Goal: Register for event/course

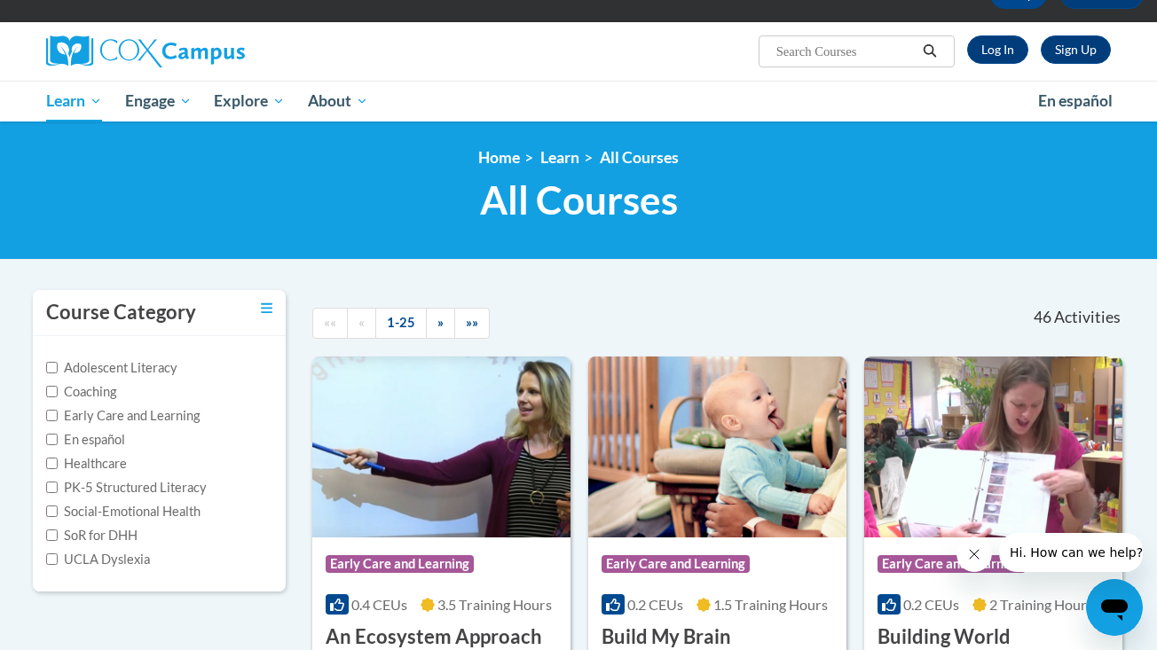
scroll to position [113, 0]
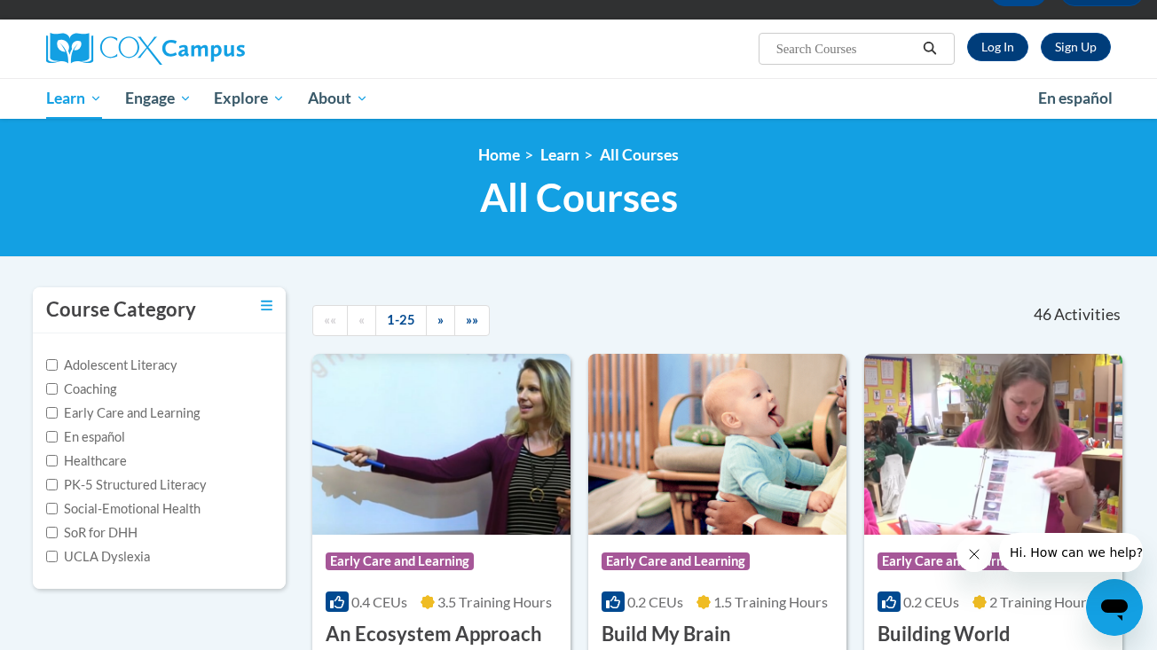
click at [862, 45] on input "Search..." at bounding box center [845, 48] width 142 height 21
type input "GaDOE dyslexia"
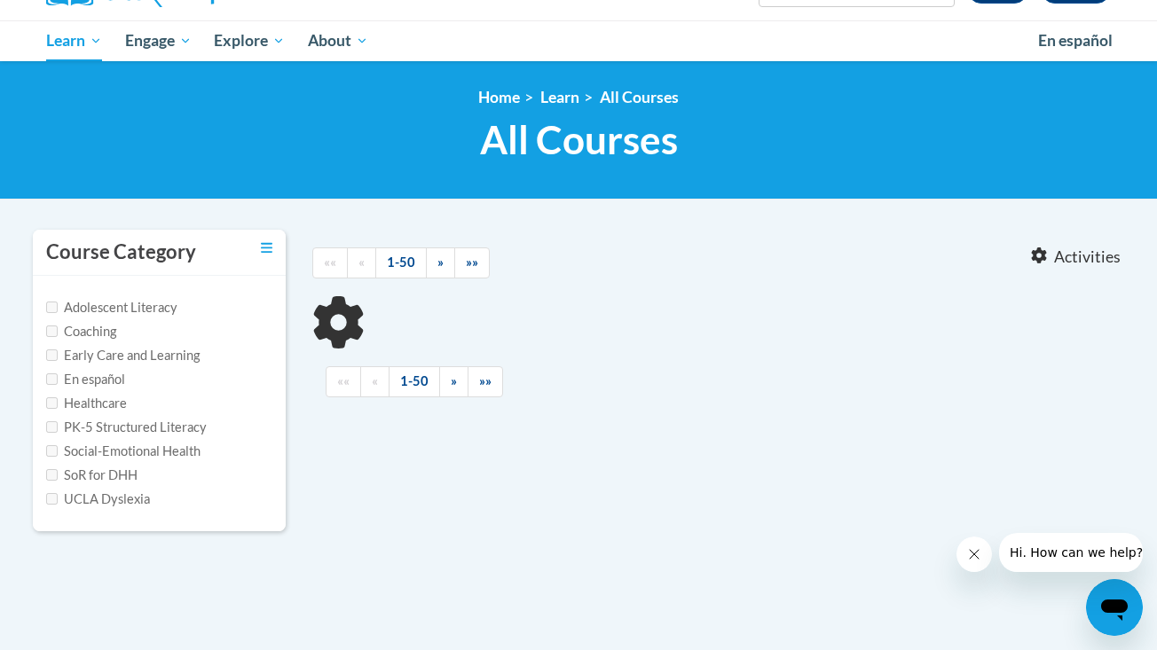
type input "GaDOE [MEDICAL_DATA]"
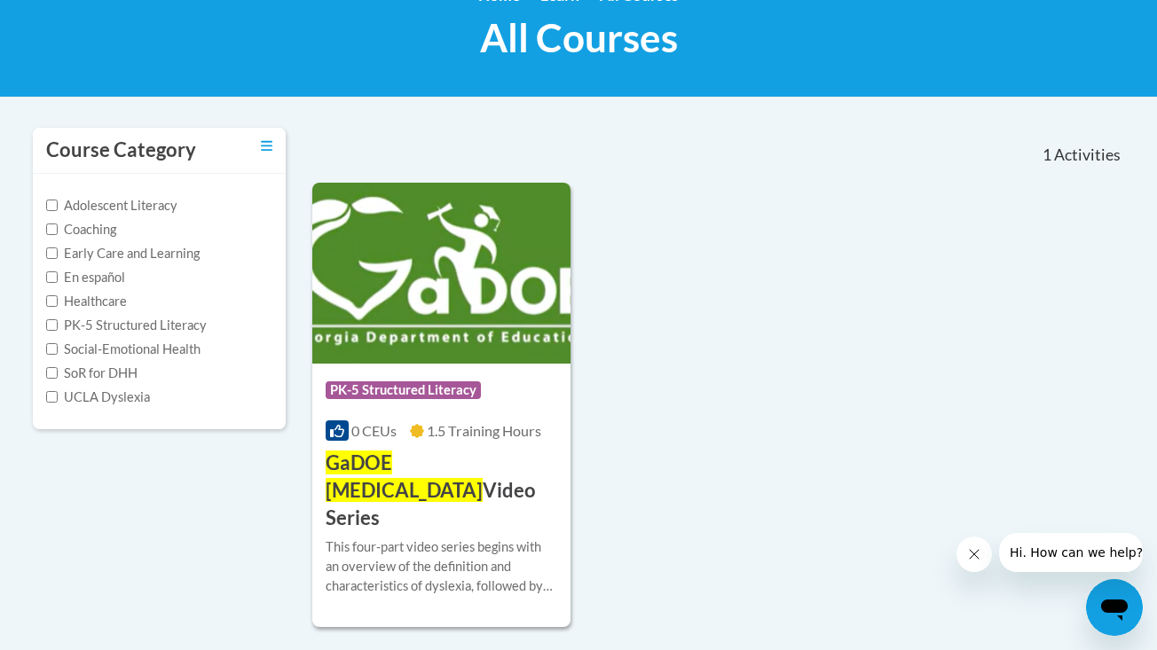
scroll to position [277, 0]
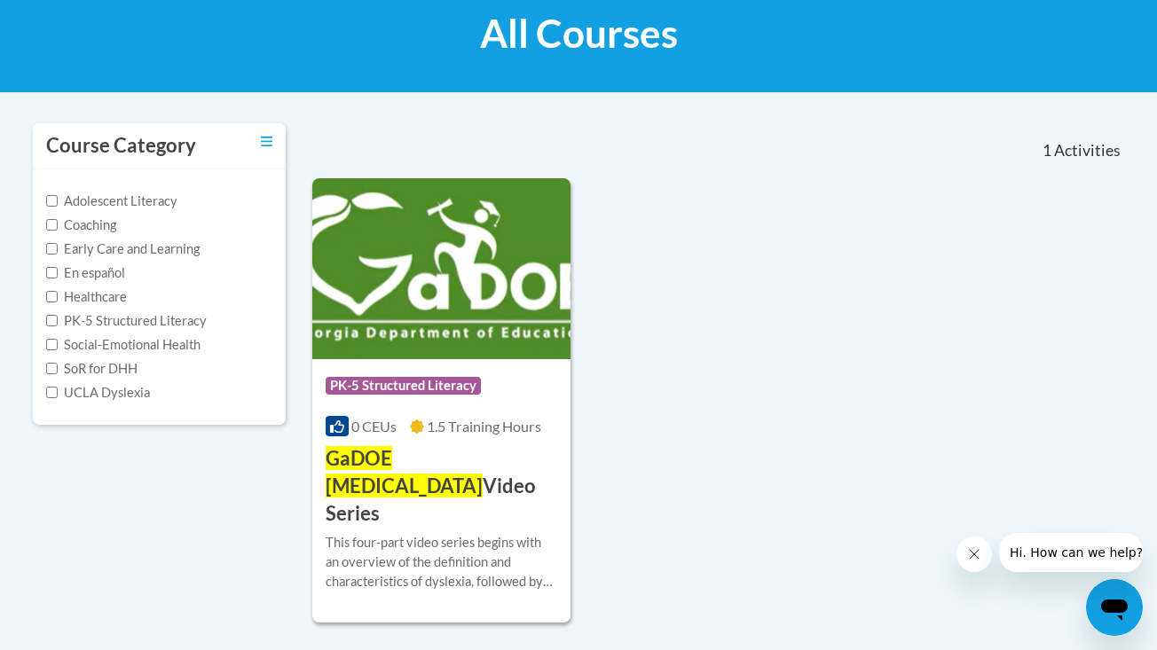
click at [433, 240] on img at bounding box center [441, 268] width 258 height 181
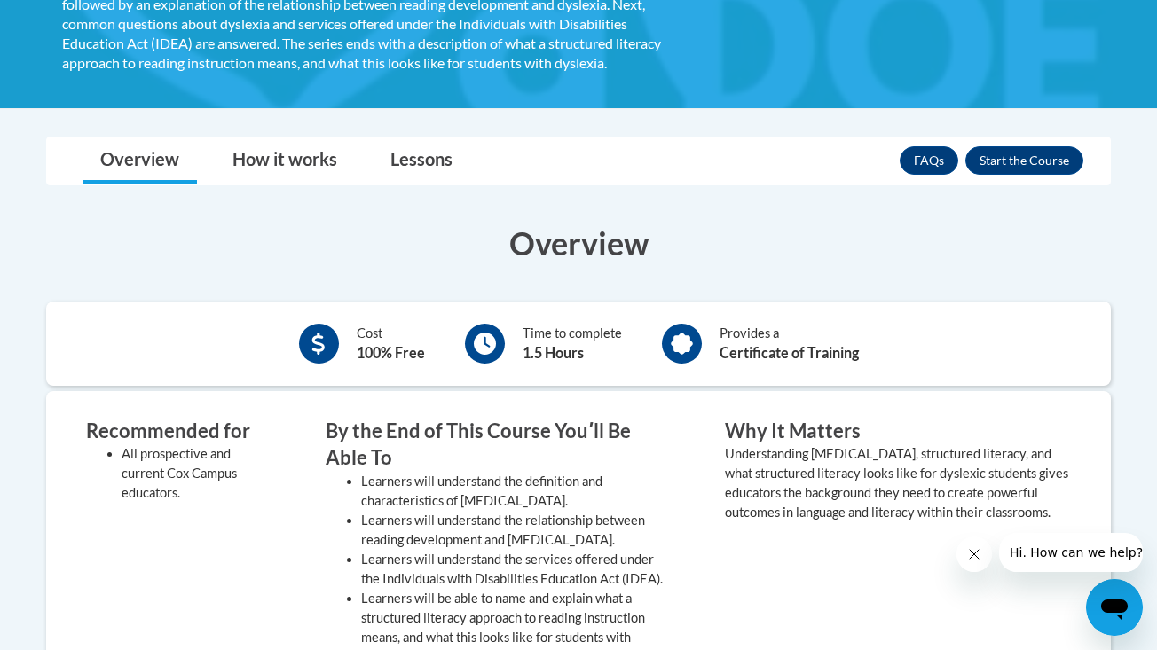
scroll to position [298, 0]
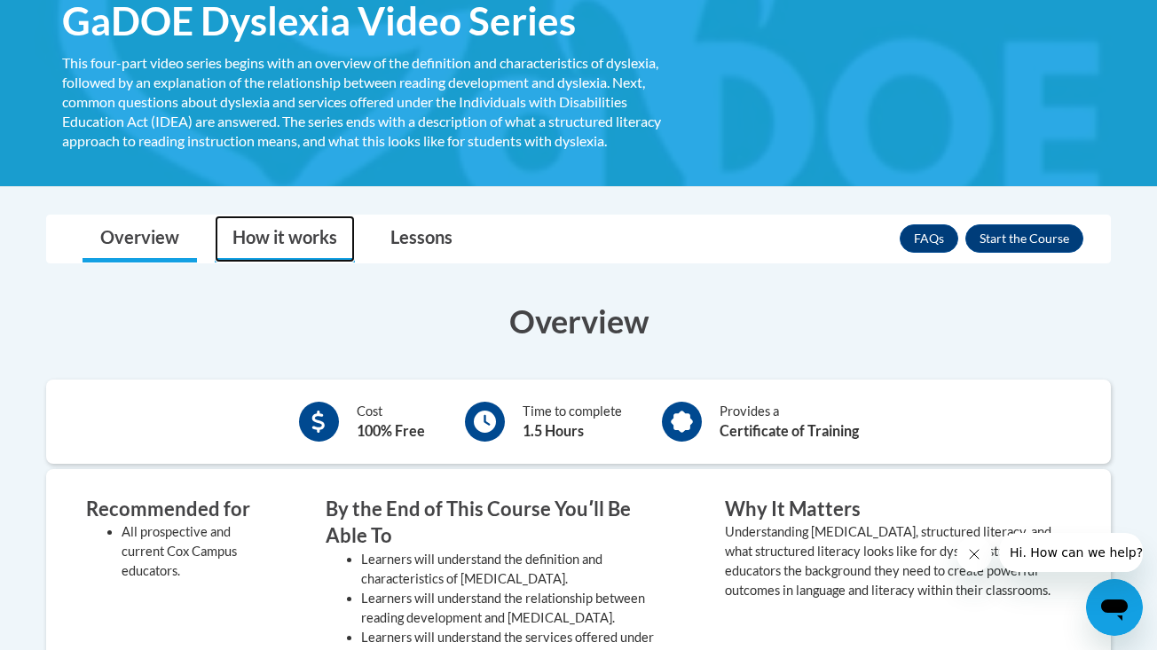
click at [310, 241] on link "How it works" at bounding box center [285, 239] width 140 height 47
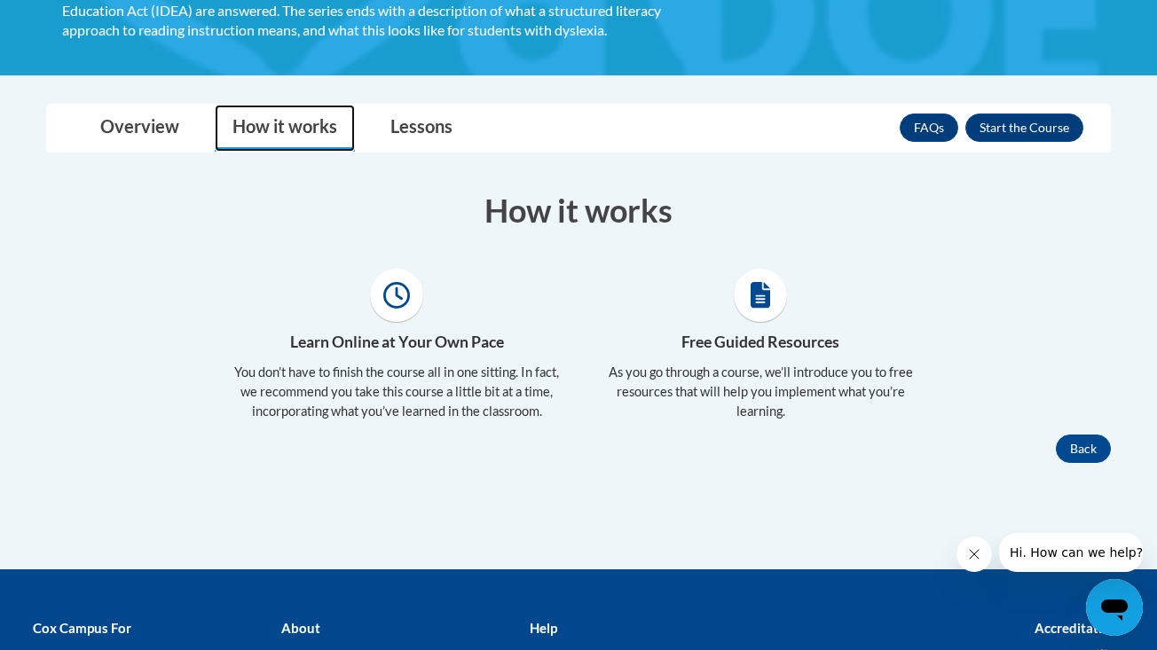
scroll to position [439, 0]
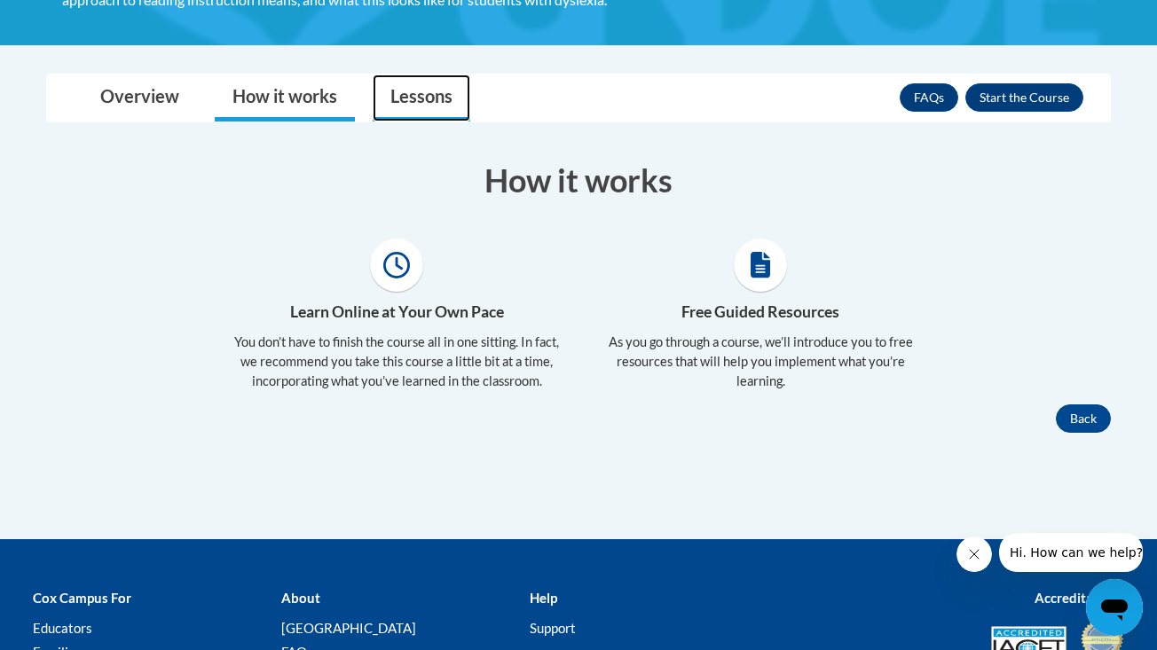
click at [412, 96] on link "Lessons" at bounding box center [422, 98] width 98 height 47
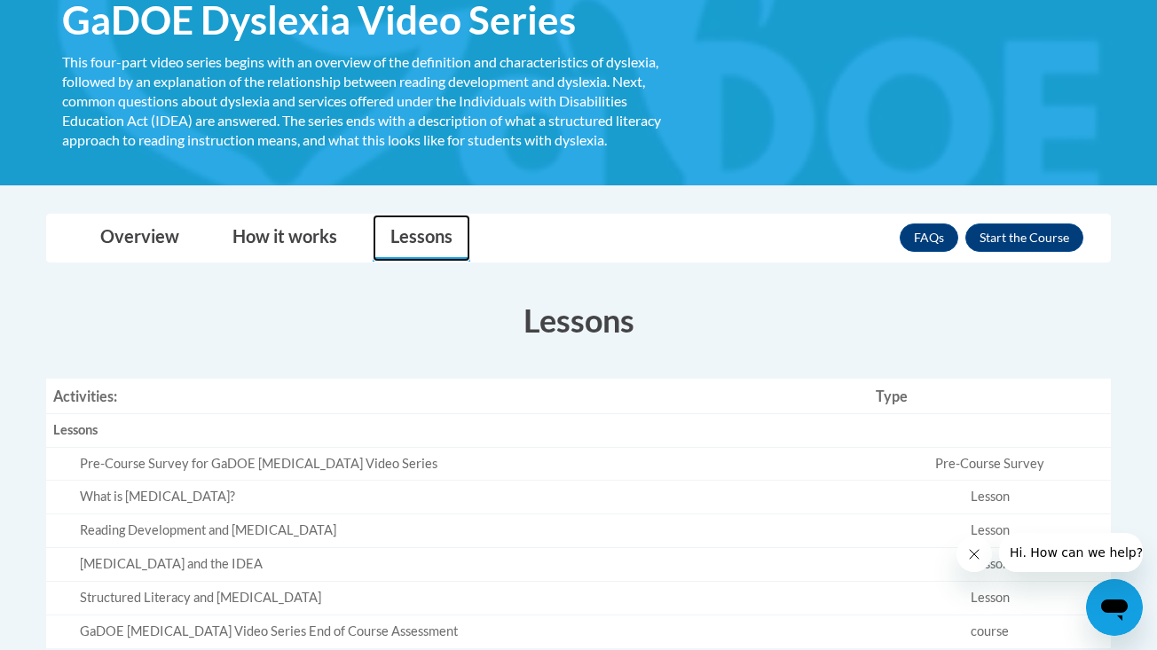
scroll to position [78, 0]
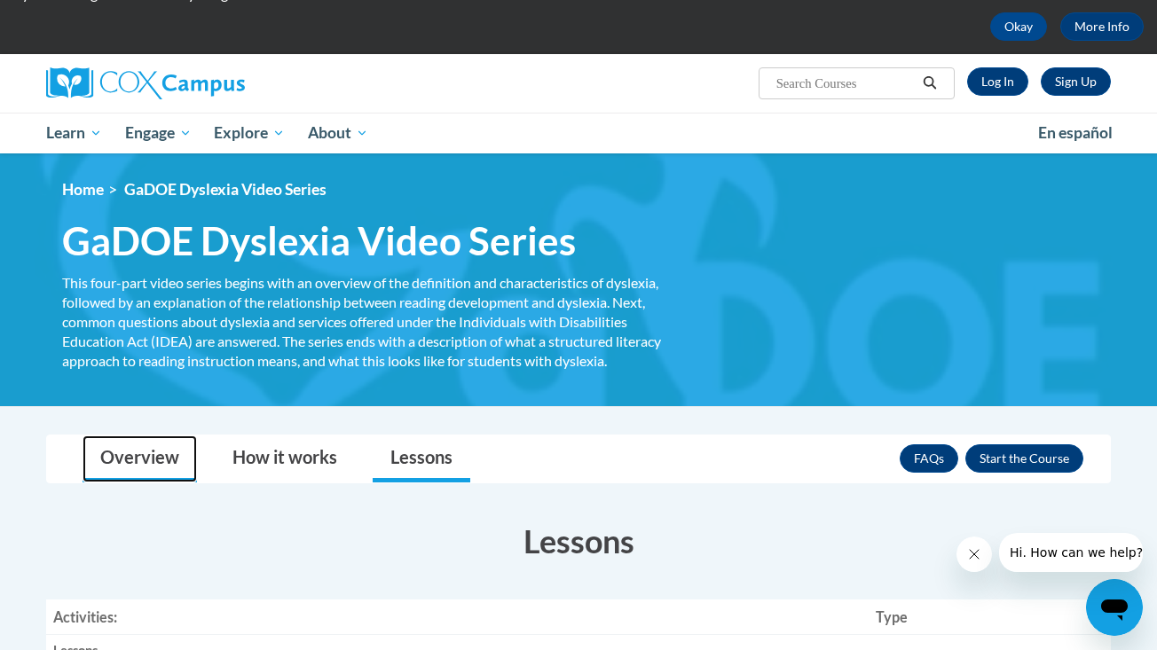
click at [158, 447] on link "Overview" at bounding box center [139, 459] width 114 height 47
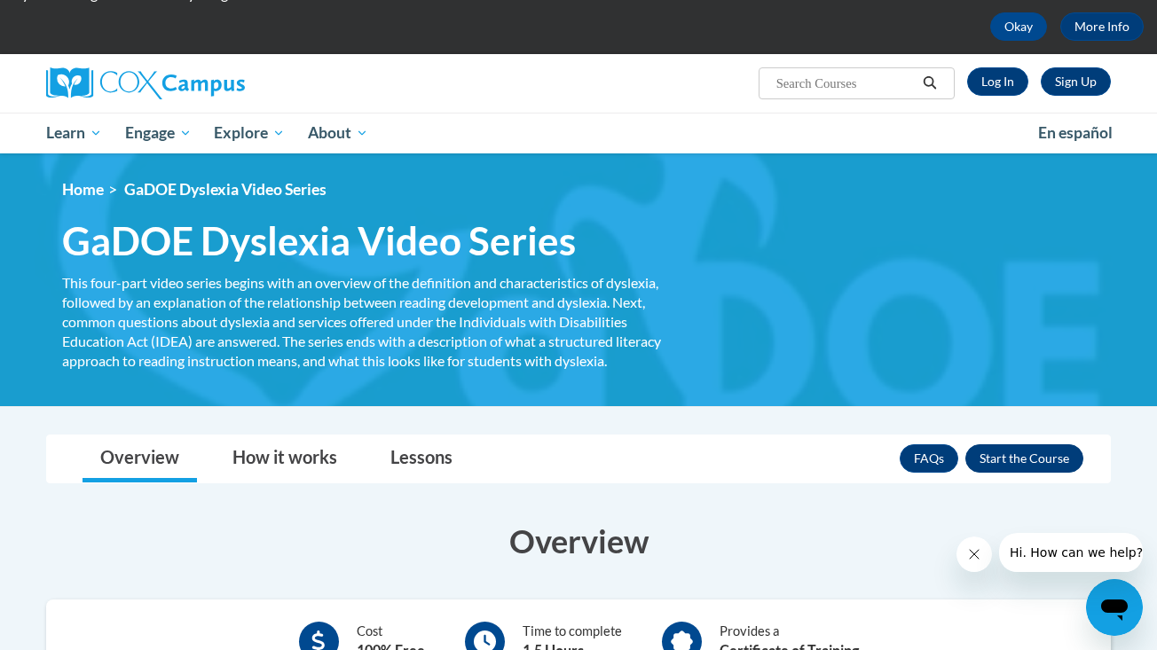
click at [1012, 464] on button "Enroll" at bounding box center [1024, 458] width 118 height 28
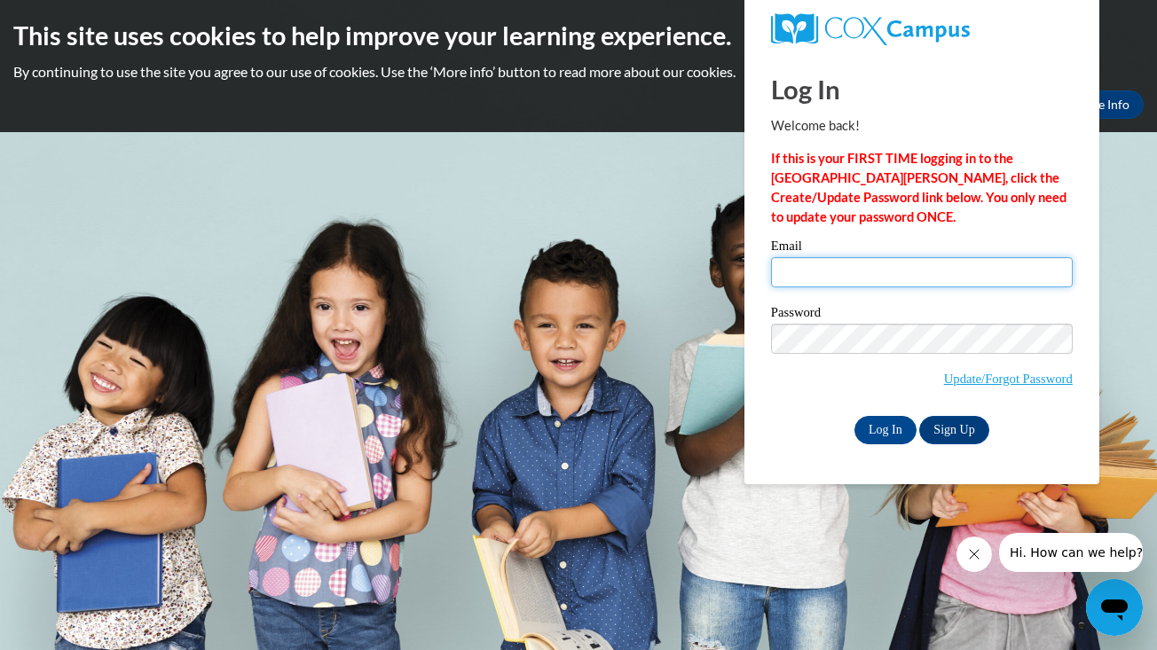
click at [873, 278] on input "Email" at bounding box center [922, 272] width 302 height 30
type input "s.madison06@icloud.com"
click at [957, 428] on link "Sign Up" at bounding box center [953, 430] width 69 height 28
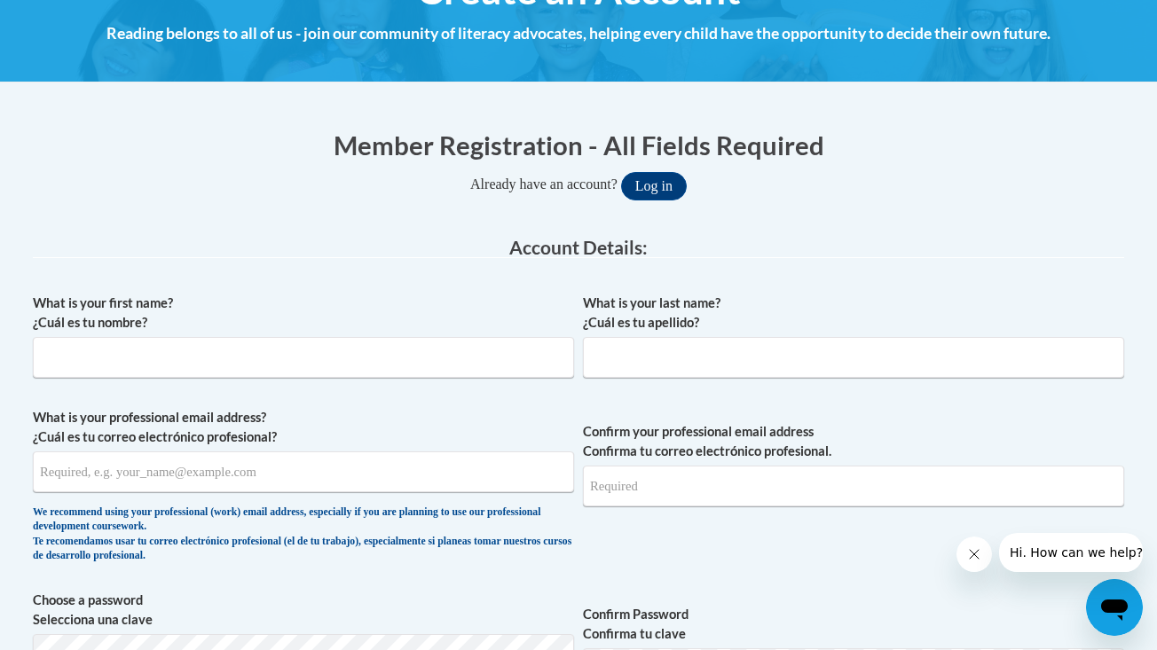
scroll to position [265, 0]
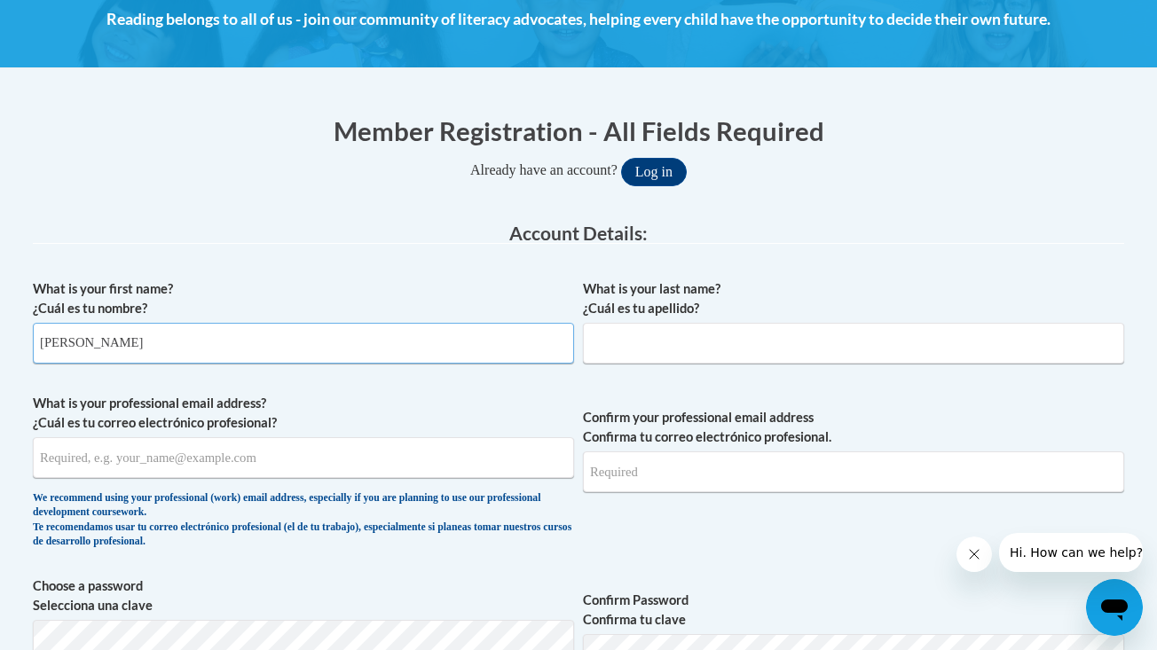
type input "Stella"
type input "Madison"
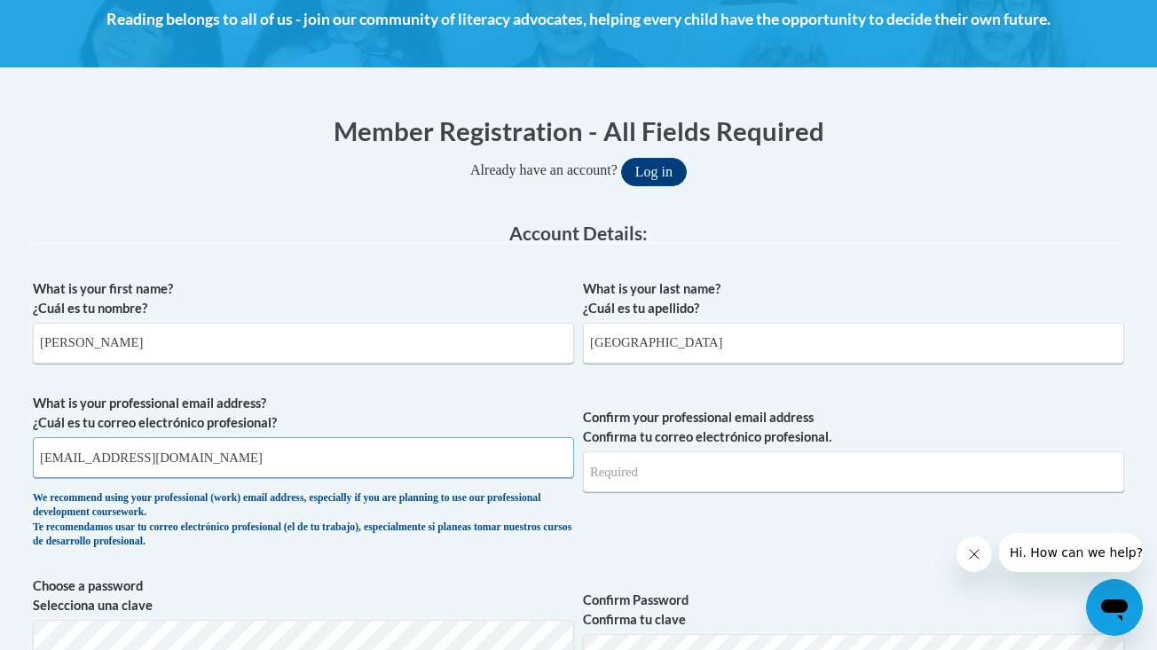
type input "s.madison06@icloud.com"
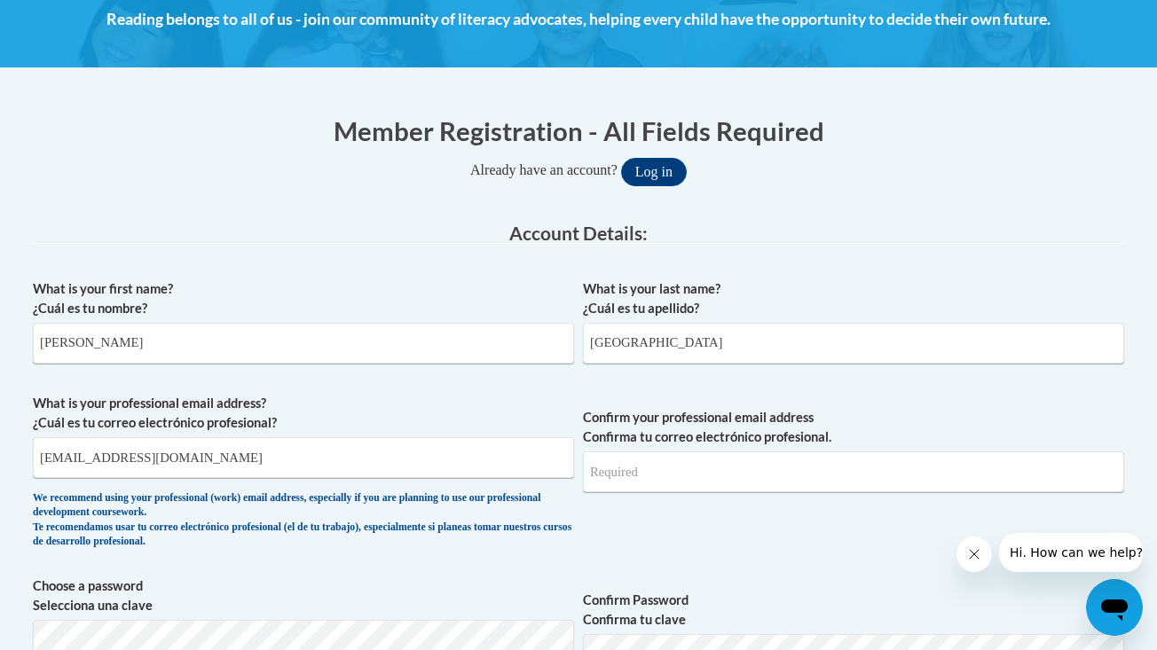
click at [672, 496] on span "Confirm your professional email address Confirma tu correo electrónico profesio…" at bounding box center [853, 476] width 541 height 164
type input "s.madison06@icloud.com"
click at [660, 551] on span "Confirm your professional email address Confirma tu correo electrónico profesio…" at bounding box center [853, 476] width 541 height 164
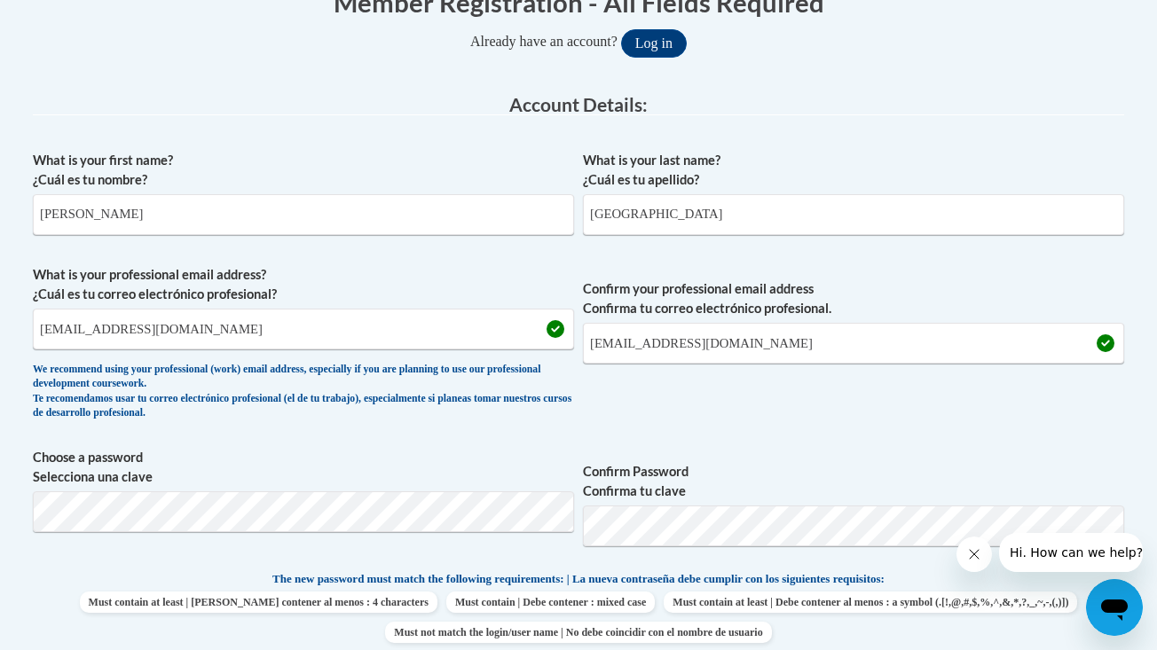
scroll to position [409, 0]
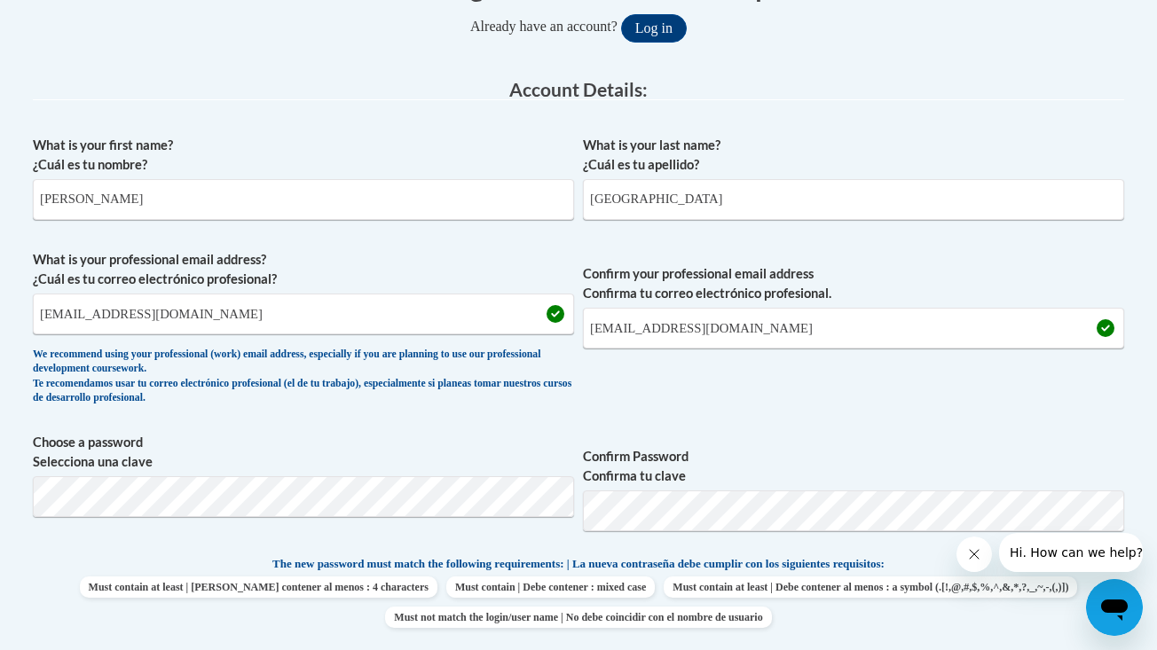
click at [880, 412] on div "What is your first name? ¿Cuál es tu nombre? Stella What is your last name? ¿Cu…" at bounding box center [578, 531] width 1091 height 809
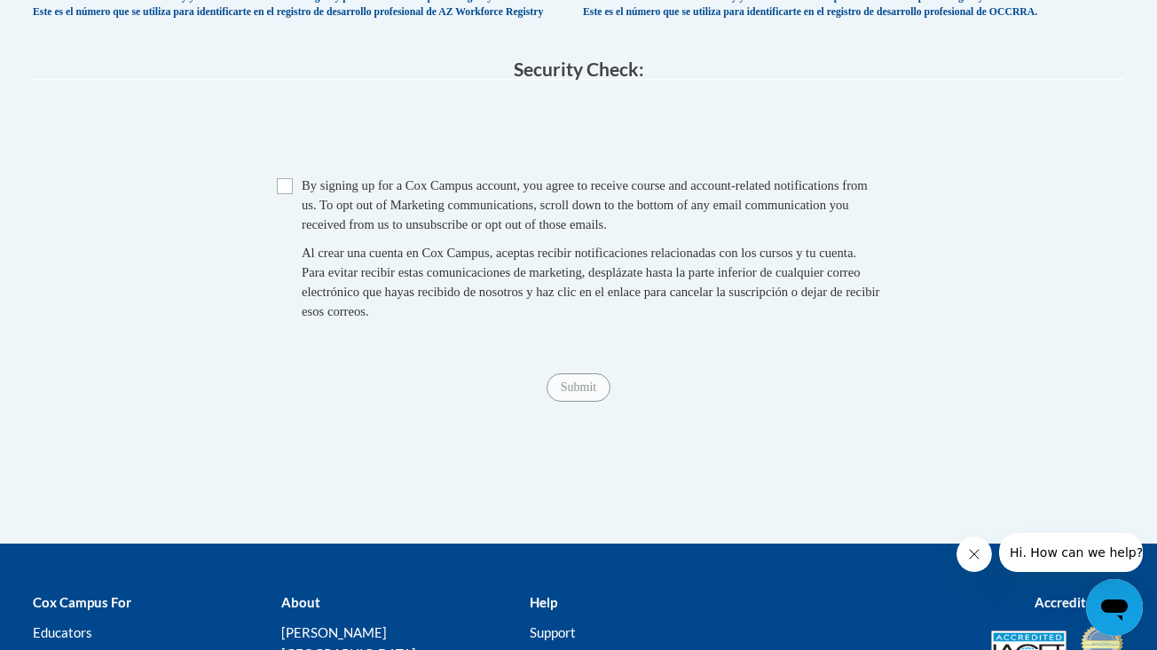
scroll to position [1125, 0]
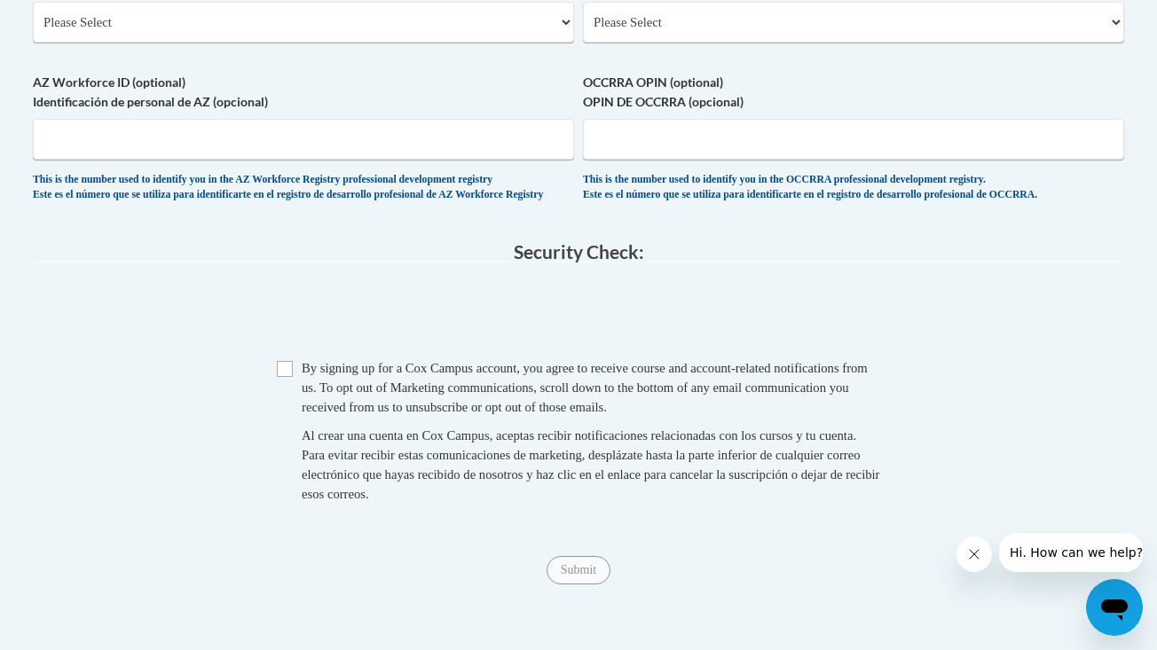
click at [272, 369] on div "Checkbox By signing up for a Cox Campus account, you agree to receive course an…" at bounding box center [578, 439] width 1091 height 163
click at [310, 367] on span "By signing up for a Cox Campus account, you agree to receive course and account…" at bounding box center [585, 387] width 566 height 53
click at [291, 365] on input "Checkbox" at bounding box center [285, 369] width 16 height 16
checkbox input "true"
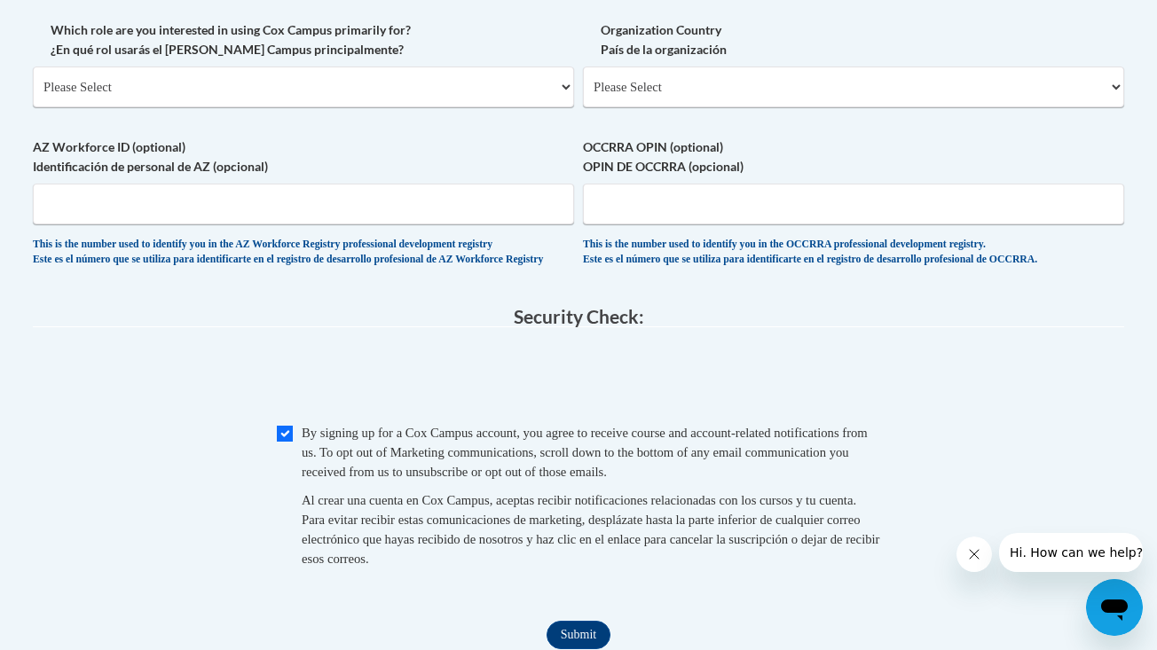
scroll to position [1062, 0]
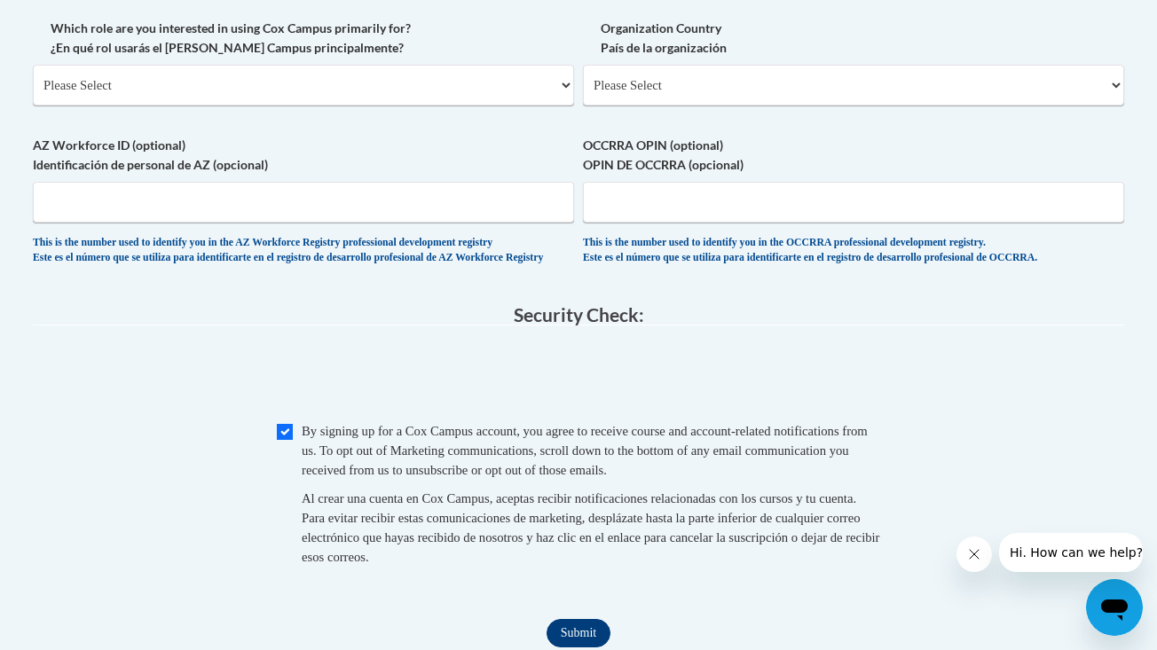
click at [558, 625] on input "Submit" at bounding box center [578, 633] width 64 height 28
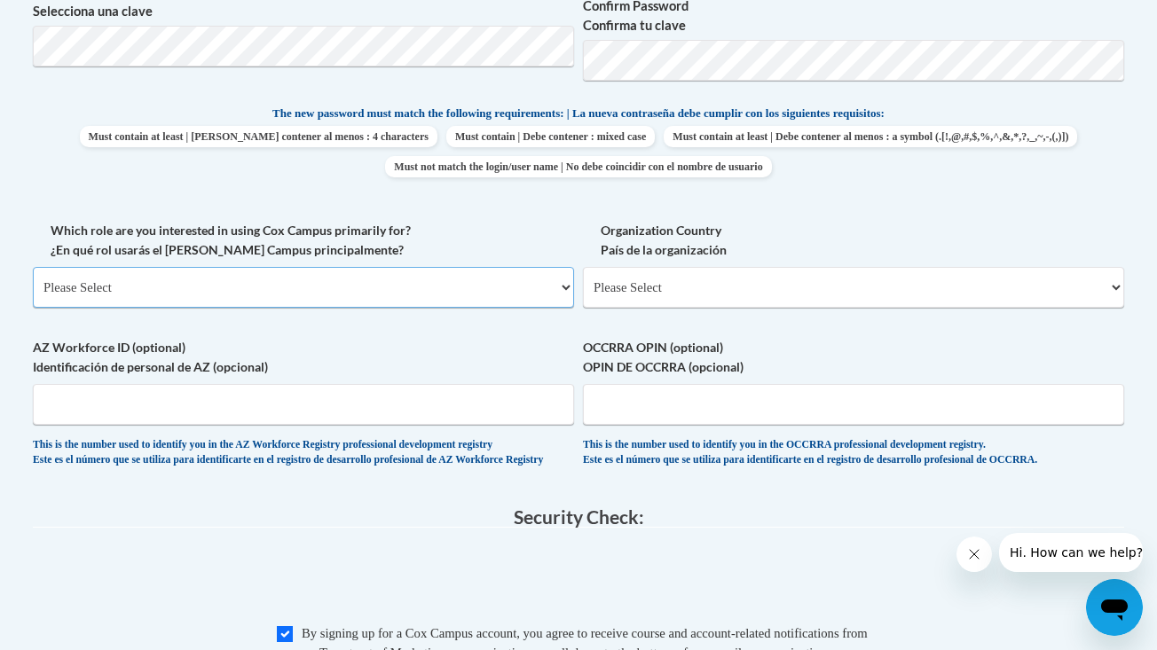
scroll to position [852, 0]
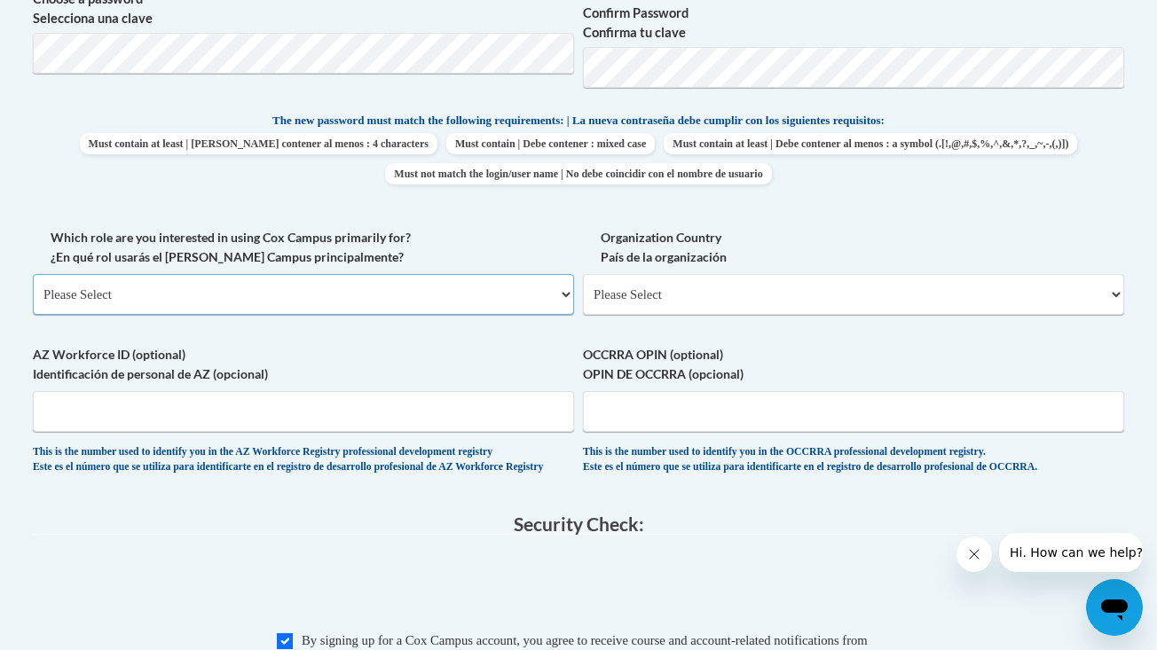
select select "49058d88-fc43-4af8-93ac-fa8ced758464"
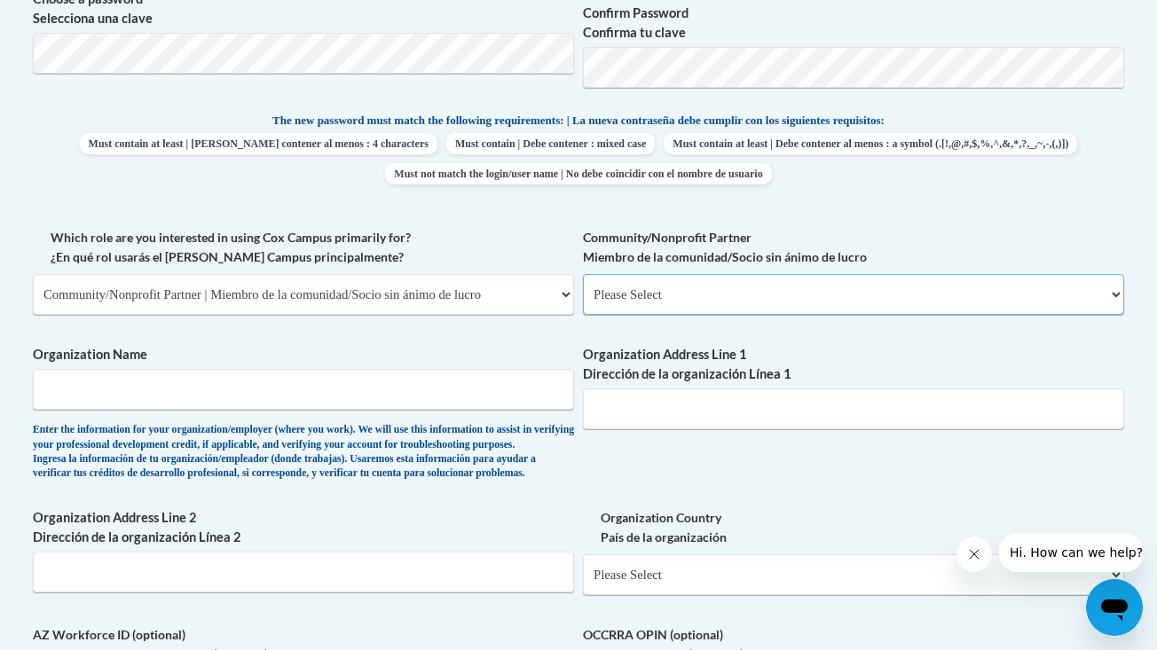
select select "d0068fd4-34ff-45e9-99e1-70a0b5fa68d7"
click at [658, 484] on div "What is your first name? ¿Cuál es tu nombre? Stella What is your last name? ¿Cu…" at bounding box center [578, 227] width 1091 height 1089
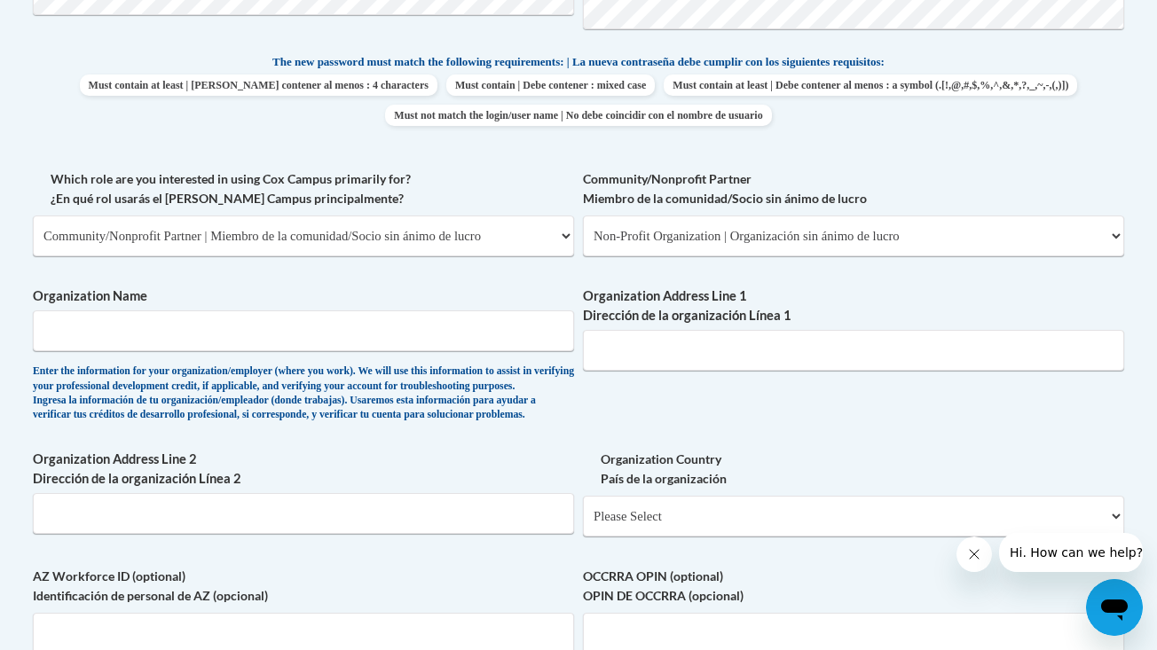
scroll to position [915, 0]
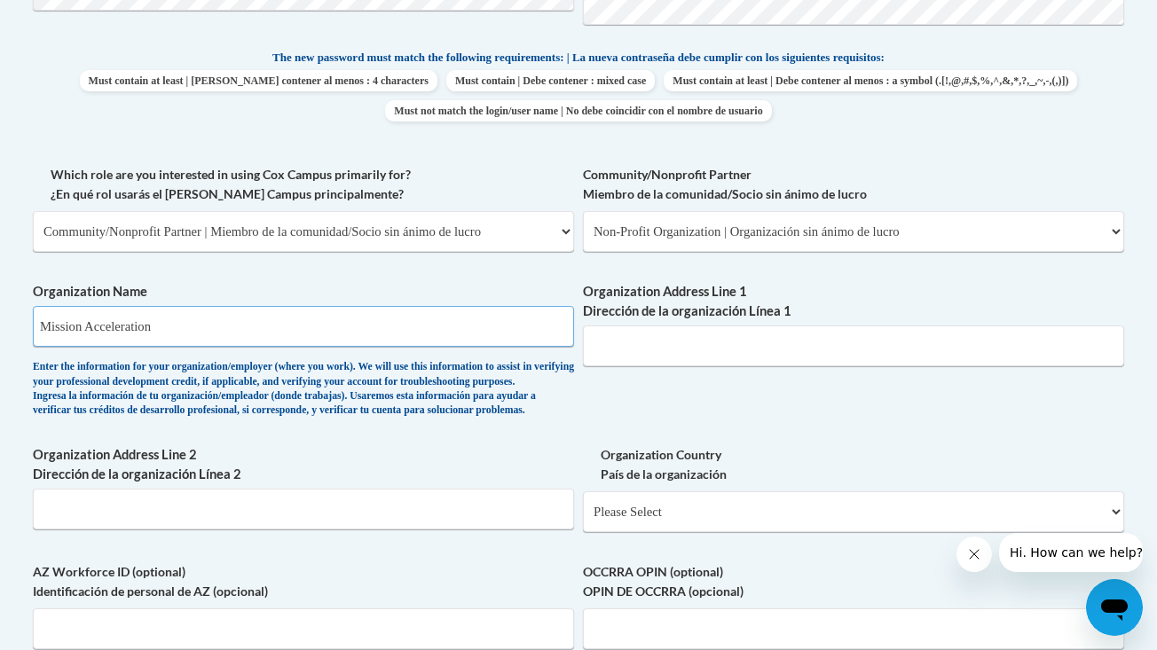
type input "Mission Acceleration"
type input "K"
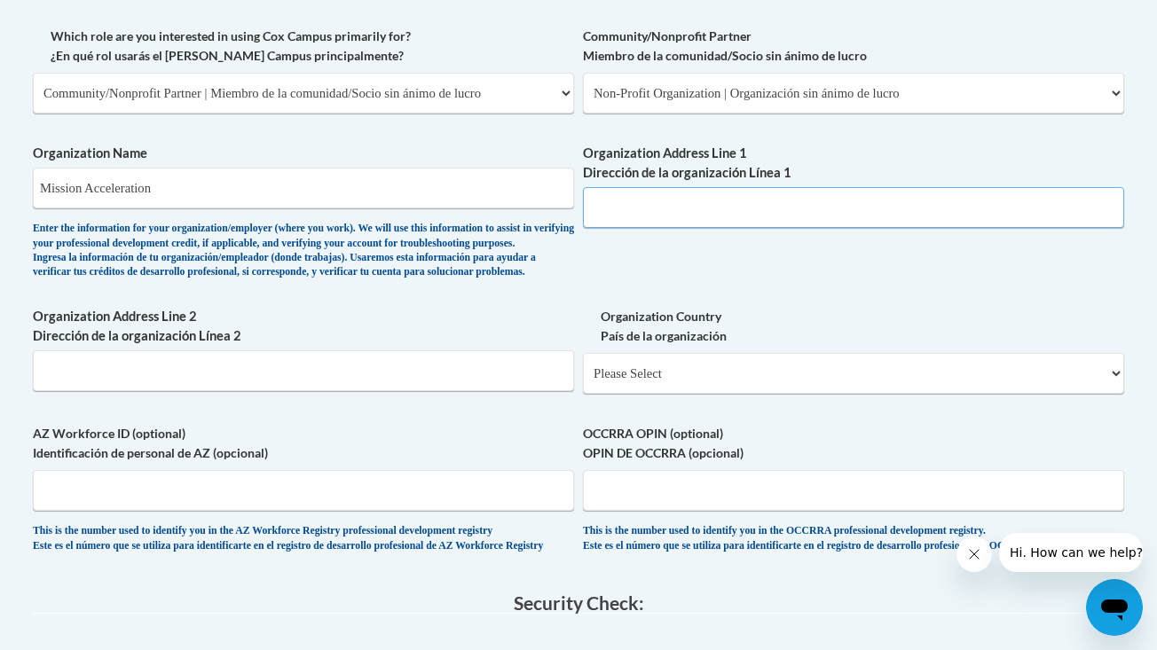
scroll to position [1055, 0]
click at [699, 252] on div "What is your first name? ¿Cuál es tu nombre? Stella What is your last name? ¿Cu…" at bounding box center [578, 25] width 1091 height 1089
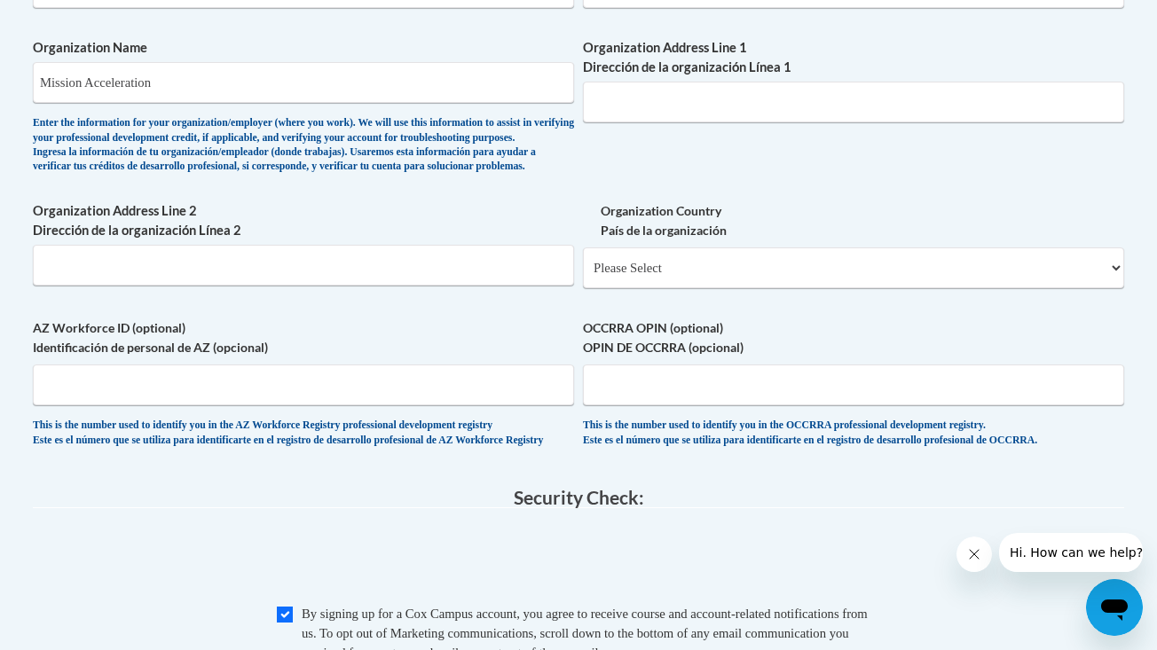
scroll to position [1160, 0]
select select "ad49bcad-a171-4b2e-b99c-48b446064914"
select select
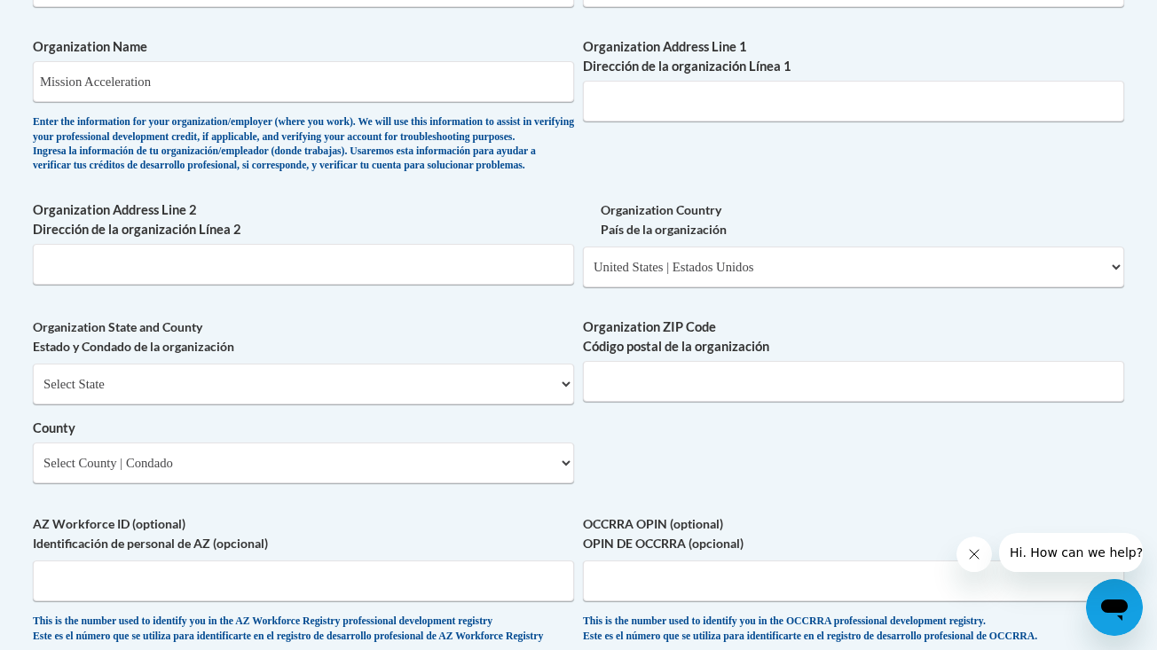
click at [774, 174] on div "What is your first name? ¿Cuál es tu nombre? Stella What is your last name? ¿Cu…" at bounding box center [578, 19] width 1091 height 1286
select select "Mississippi"
type input "38677"
select select "Lafayette"
click at [679, 90] on input "Organization Address Line 1 Dirección de la organización Línea 1" at bounding box center [853, 101] width 541 height 41
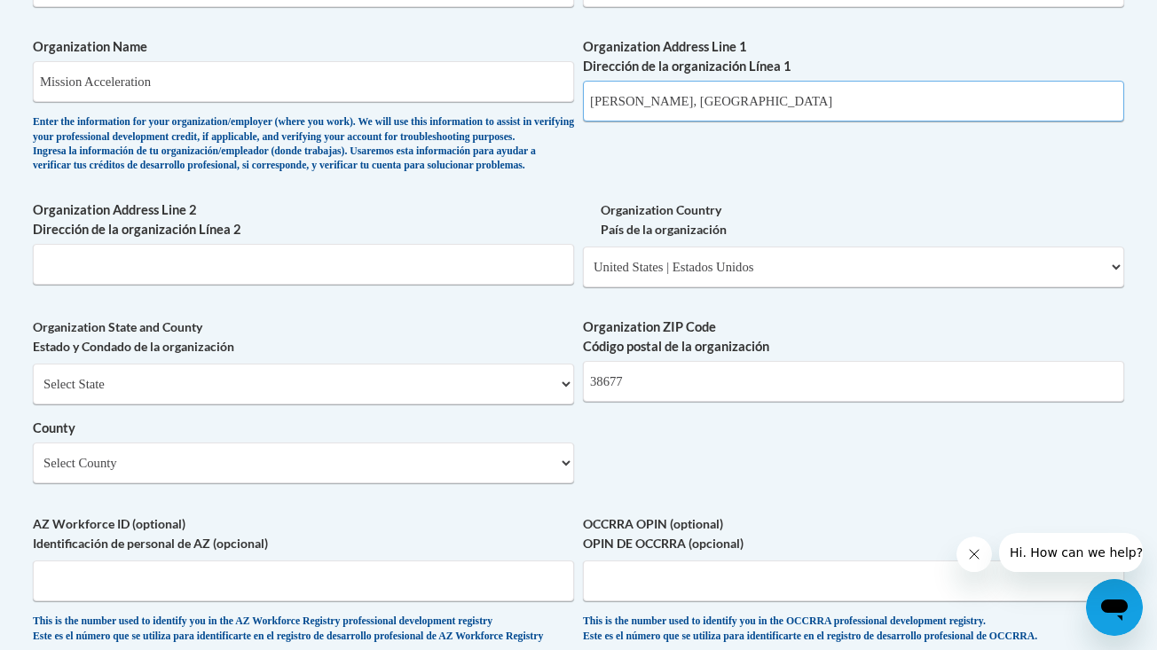
type input "Kinard Hall, Wing F, University MS 38677"
click at [852, 177] on div "What is your first name? ¿Cuál es tu nombre? Stella What is your last name? ¿Cu…" at bounding box center [578, 19] width 1091 height 1286
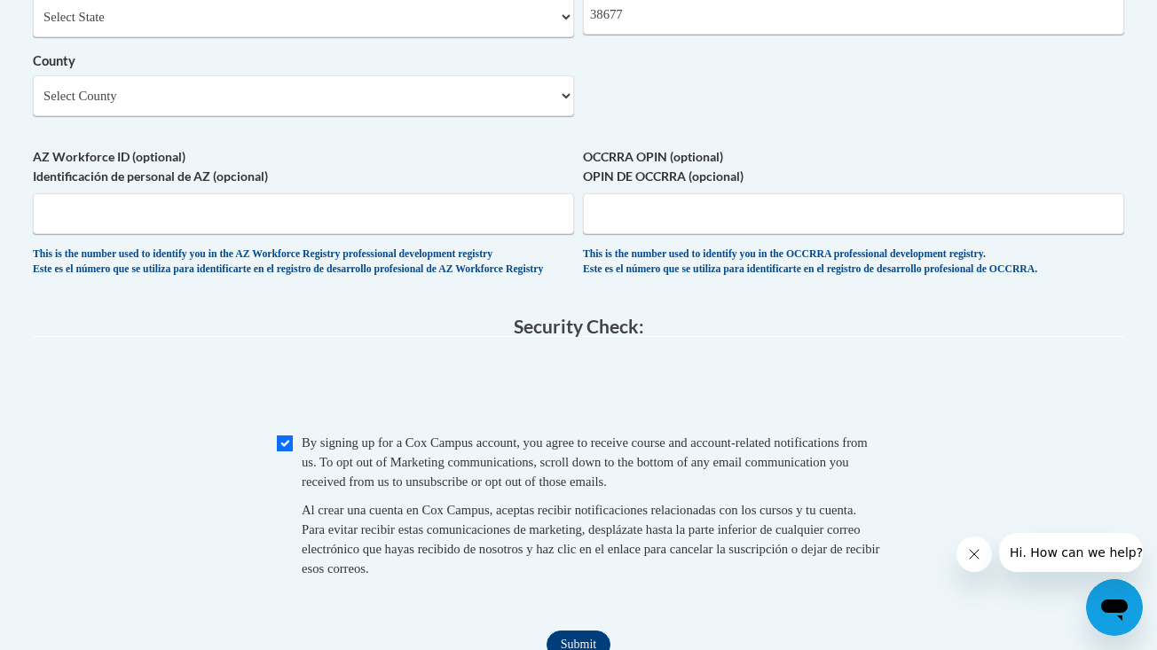
scroll to position [1583, 0]
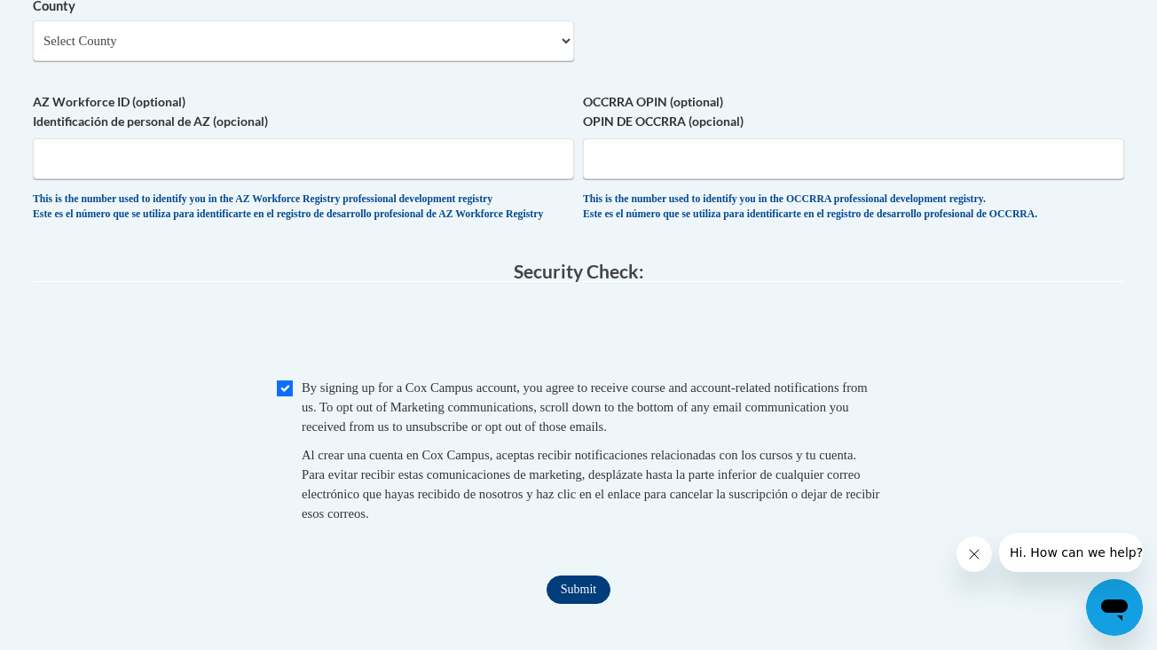
click at [593, 583] on input "Submit" at bounding box center [578, 590] width 64 height 28
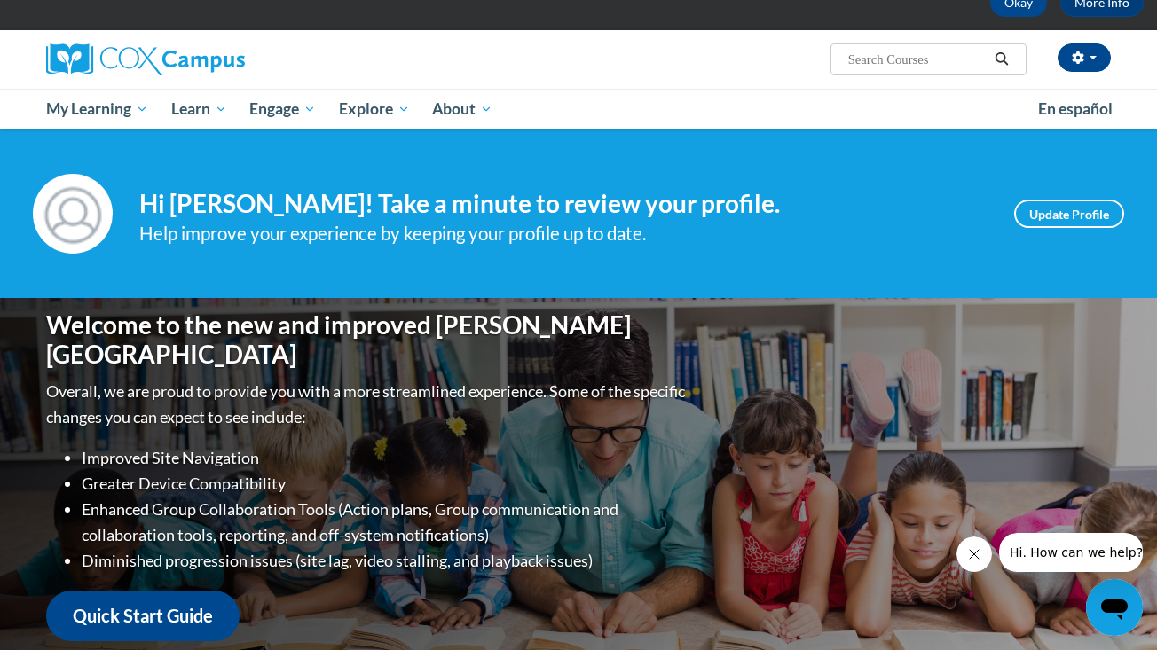
scroll to position [8, 0]
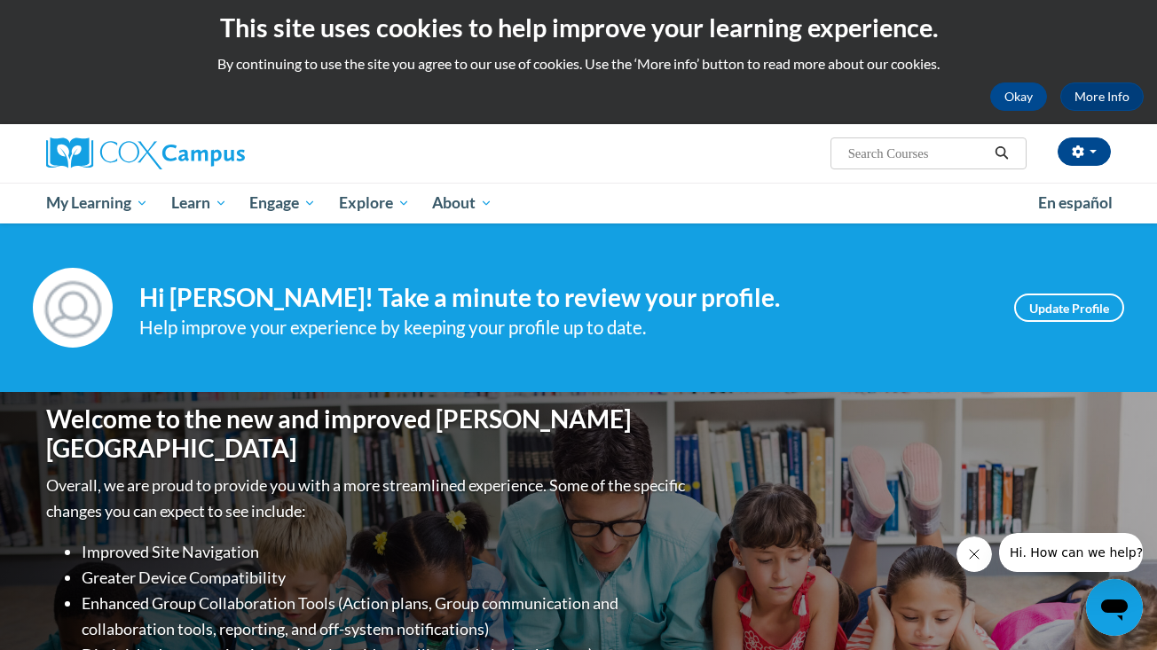
click at [892, 149] on input "Search..." at bounding box center [917, 153] width 142 height 21
type input "g"
type input "GaDOE"
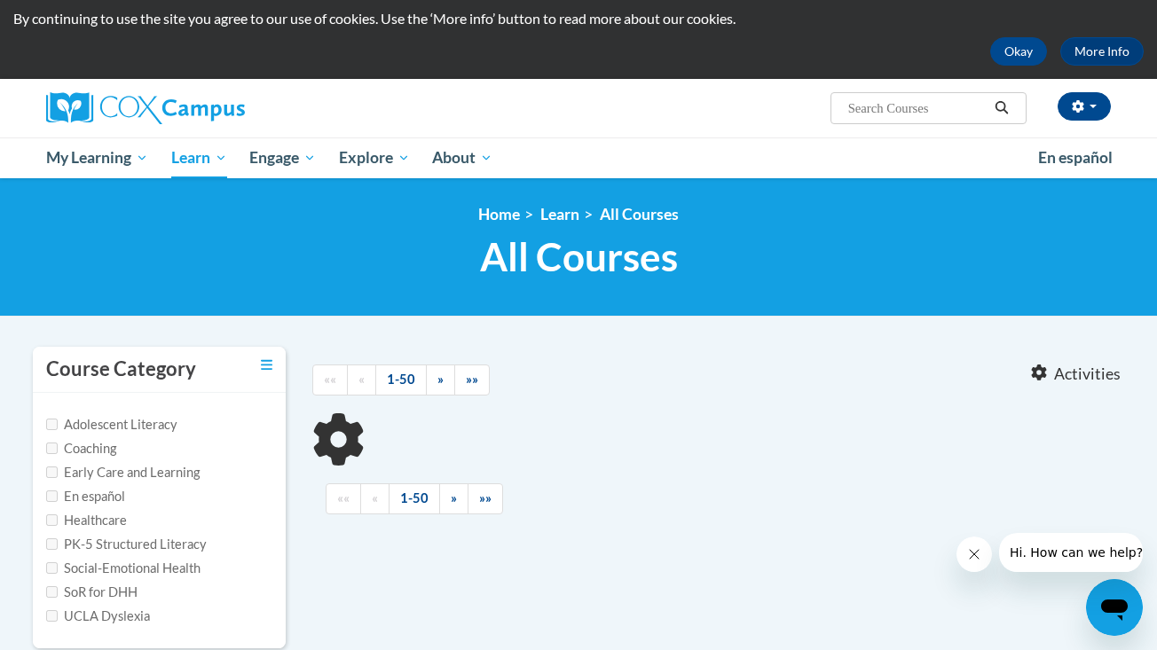
type input "GaDOE"
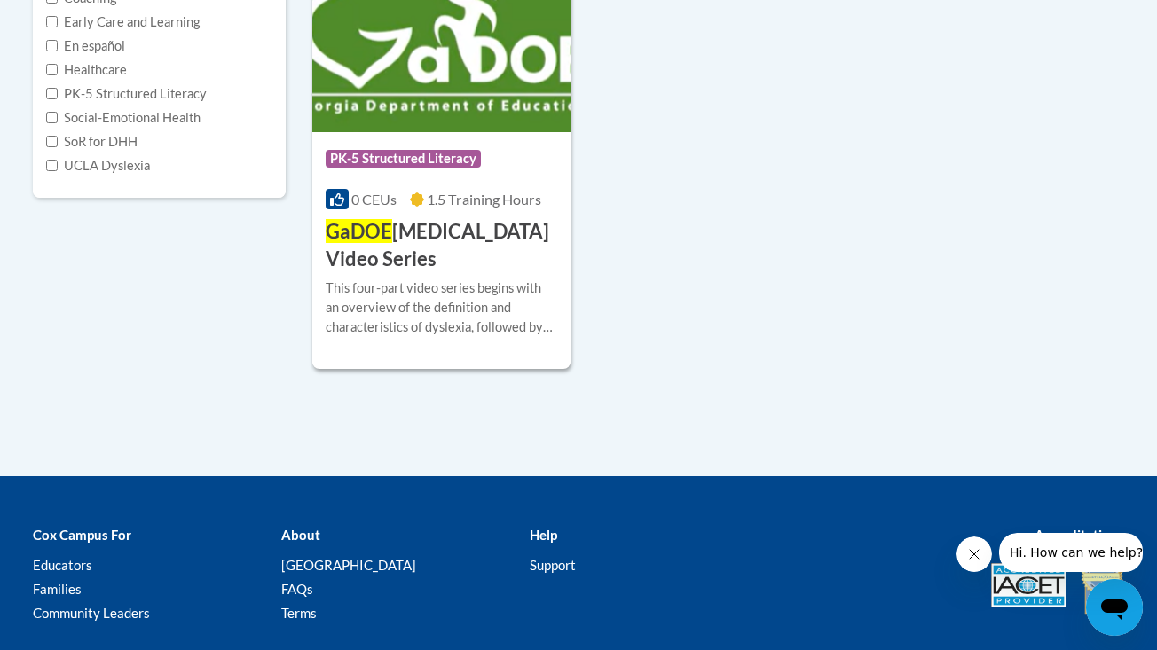
scroll to position [530, 0]
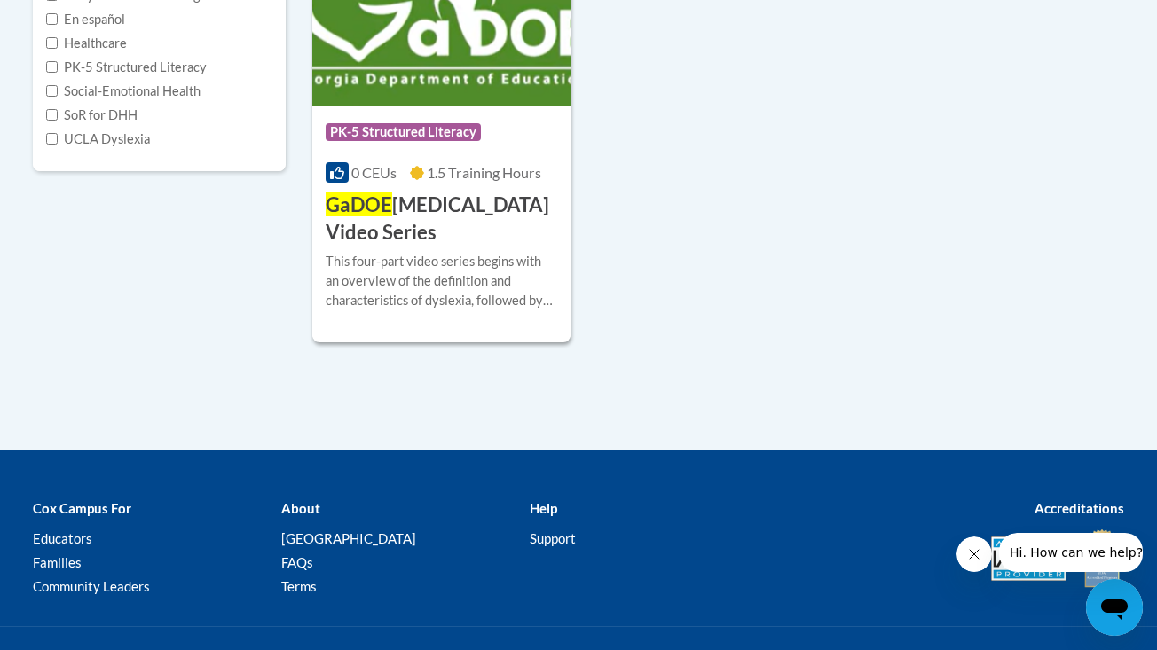
click at [408, 203] on h3 "GaDOE [MEDICAL_DATA] Video Series" at bounding box center [442, 219] width 232 height 55
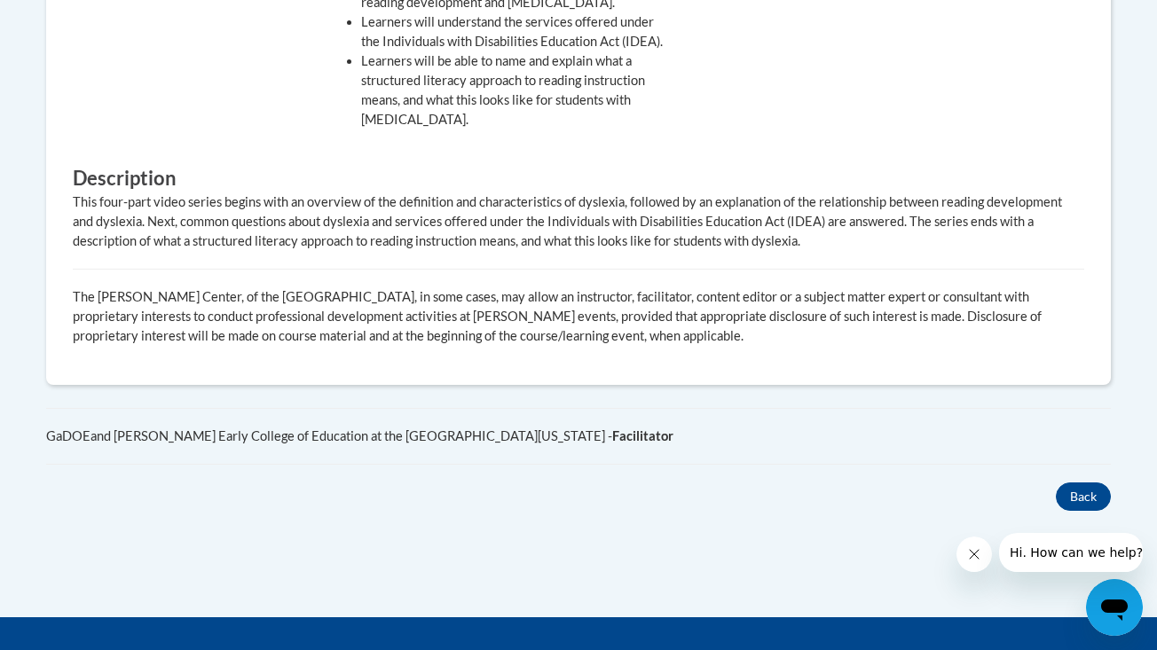
scroll to position [442, 0]
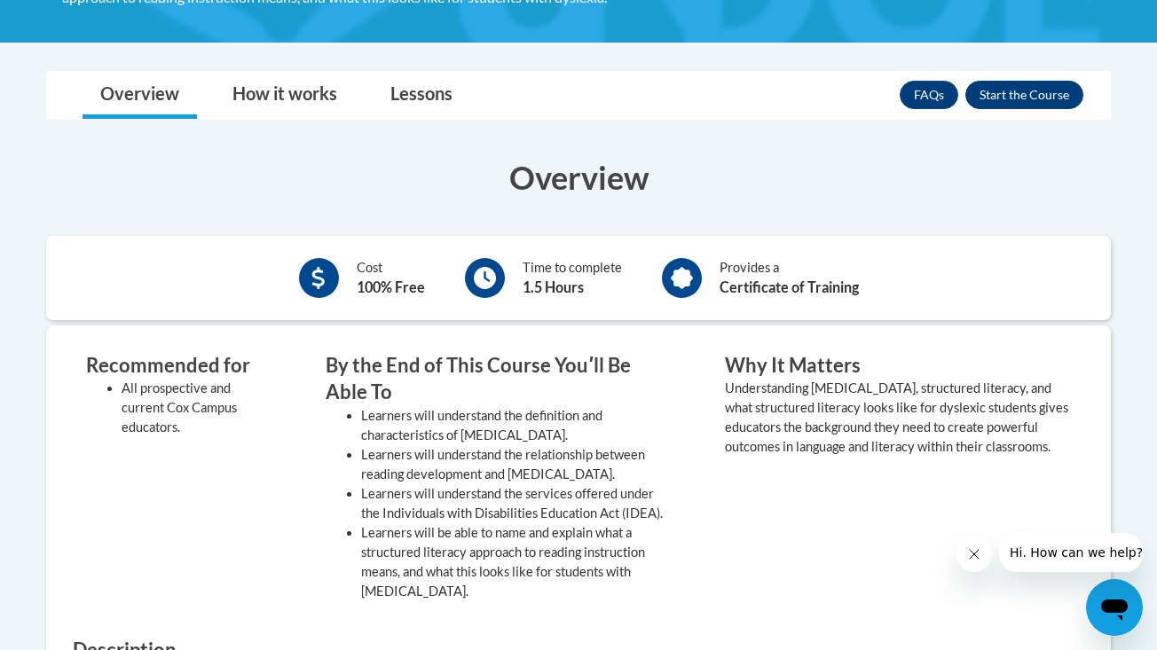
click at [1011, 94] on button "Enroll" at bounding box center [1024, 95] width 118 height 28
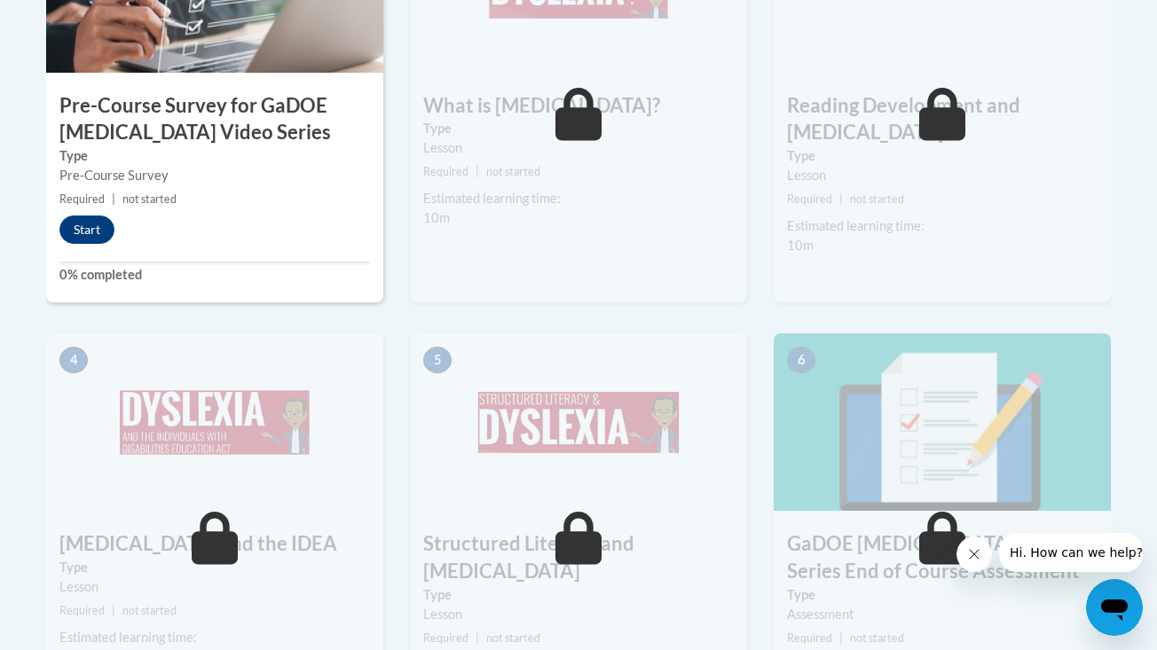
scroll to position [642, 0]
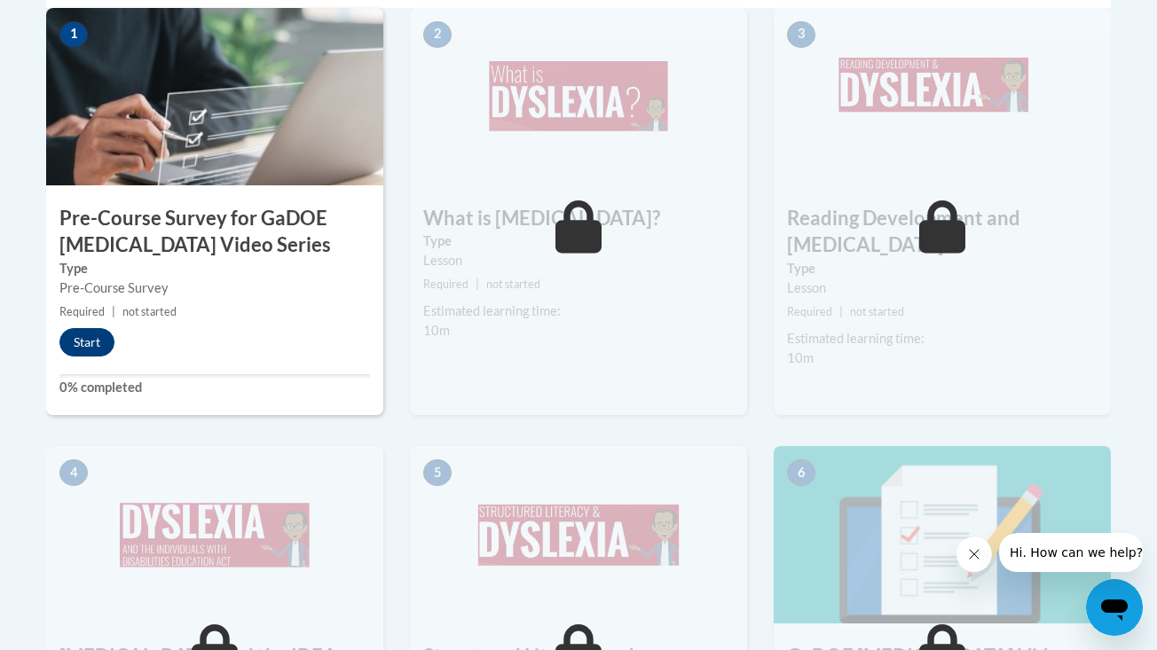
click at [70, 342] on button "Start" at bounding box center [86, 342] width 55 height 28
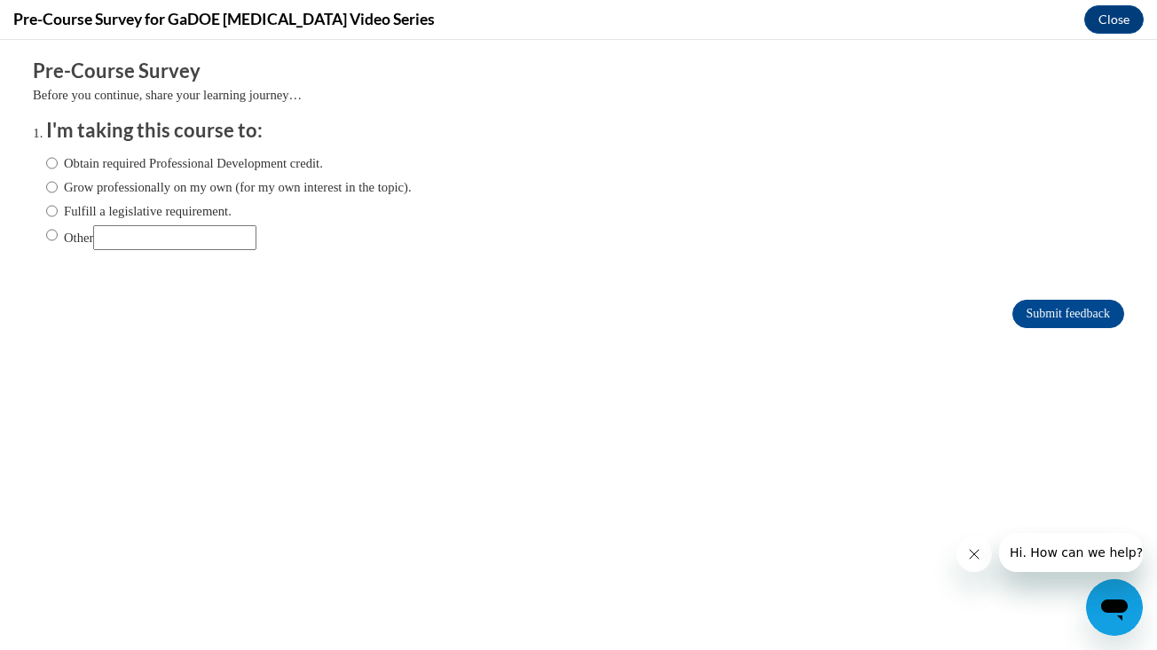
scroll to position [0, 0]
click at [128, 161] on label "Obtain required Professional Development credit." at bounding box center [184, 163] width 277 height 20
click at [58, 161] on input "Obtain required Professional Development credit." at bounding box center [52, 163] width 12 height 20
radio input "true"
click at [1027, 307] on input "Submit feedback" at bounding box center [1068, 314] width 112 height 28
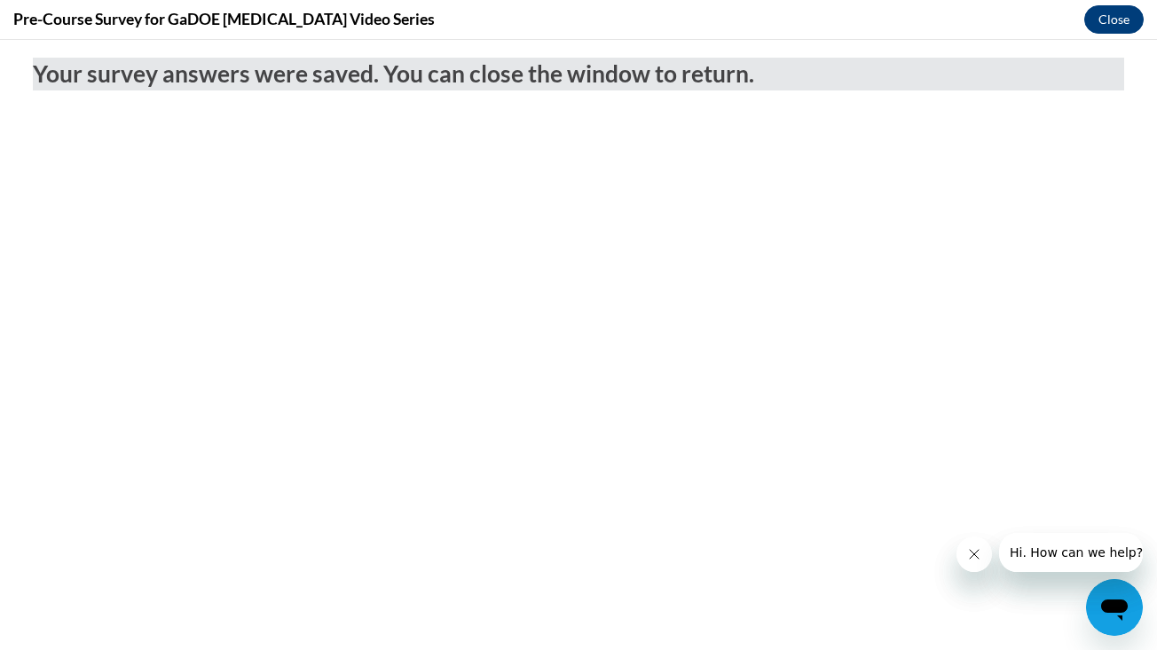
click at [1114, 27] on button "Close" at bounding box center [1113, 19] width 59 height 28
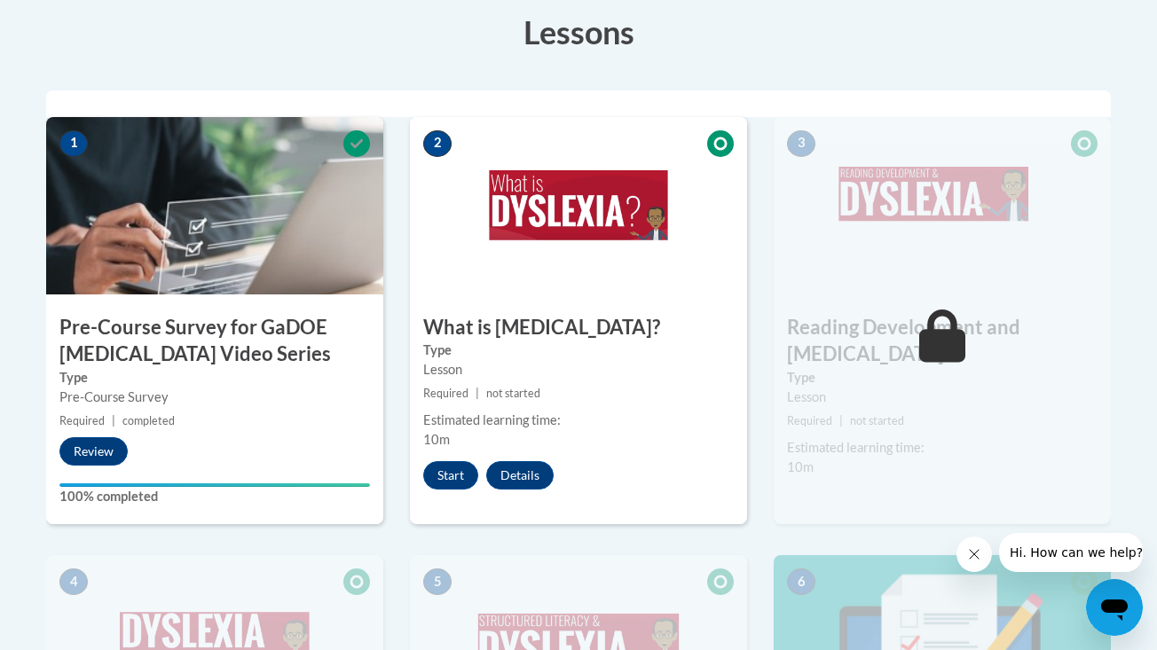
scroll to position [528, 0]
